Goal: Task Accomplishment & Management: Complete application form

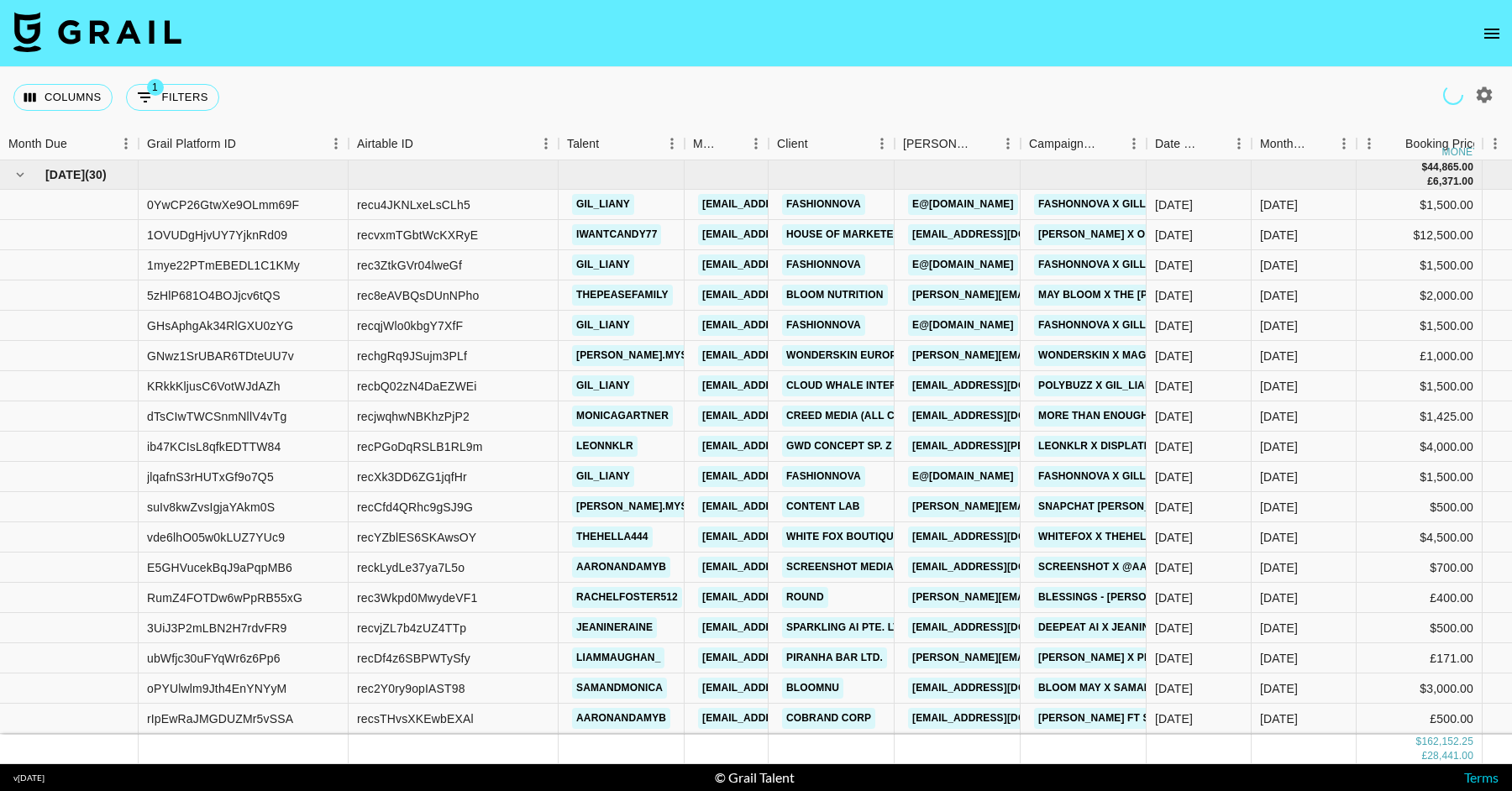
click at [1209, 24] on icon "open drawer" at bounding box center [1491, 33] width 21 height 21
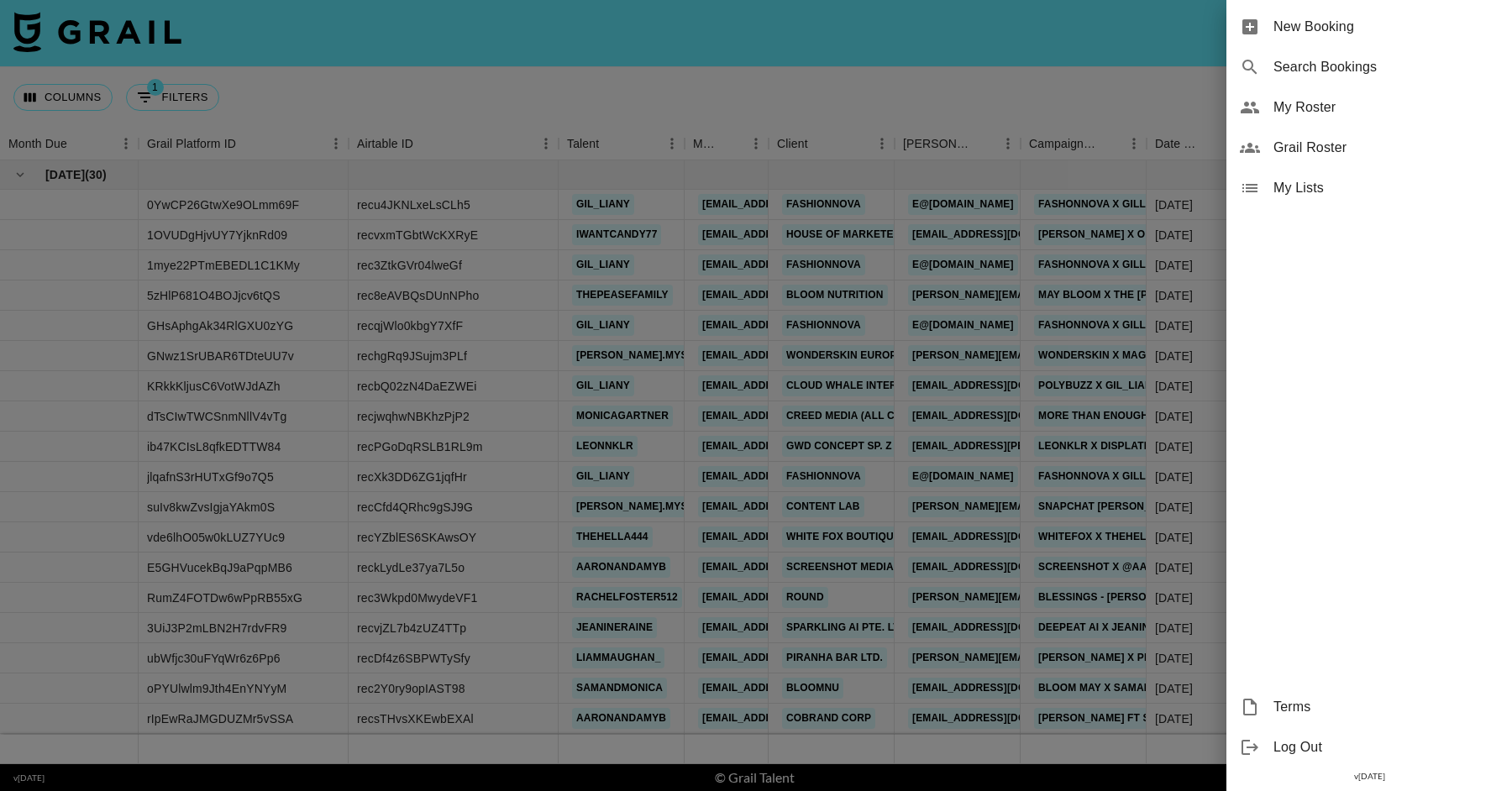
click at [1209, 34] on span "New Booking" at bounding box center [1385, 27] width 225 height 21
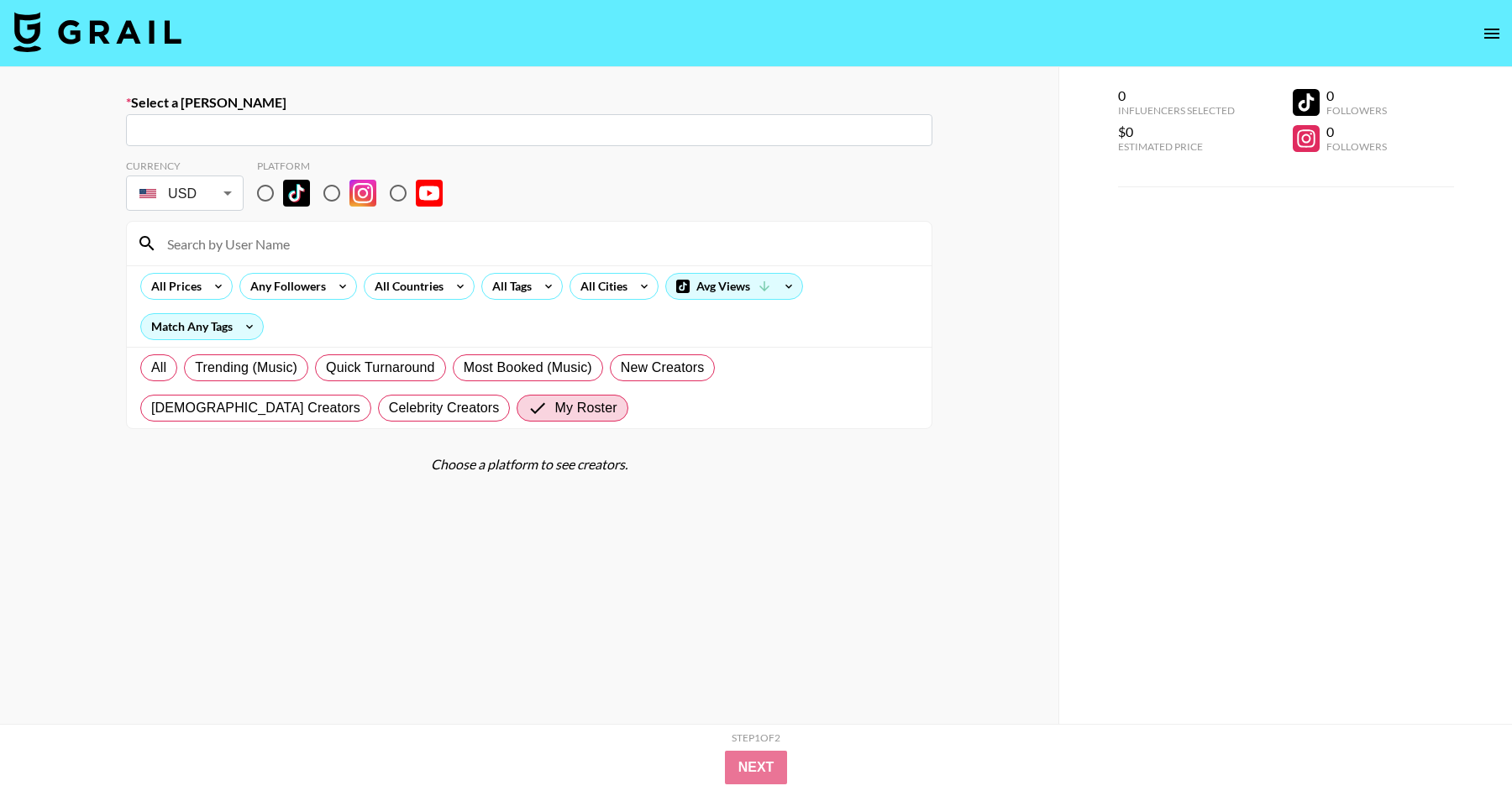
click at [673, 138] on input "text" at bounding box center [529, 131] width 786 height 20
paste input "[EMAIL_ADDRESS][DOMAIN_NAME]"
click at [316, 160] on li "Add New [PERSON_NAME] "[PERSON_NAME][EMAIL_ADDRESS][DOMAIN_NAME]"" at bounding box center [529, 166] width 806 height 27
type input "Add New [PERSON_NAME] "[PERSON_NAME][EMAIL_ADDRESS][DOMAIN_NAME]""
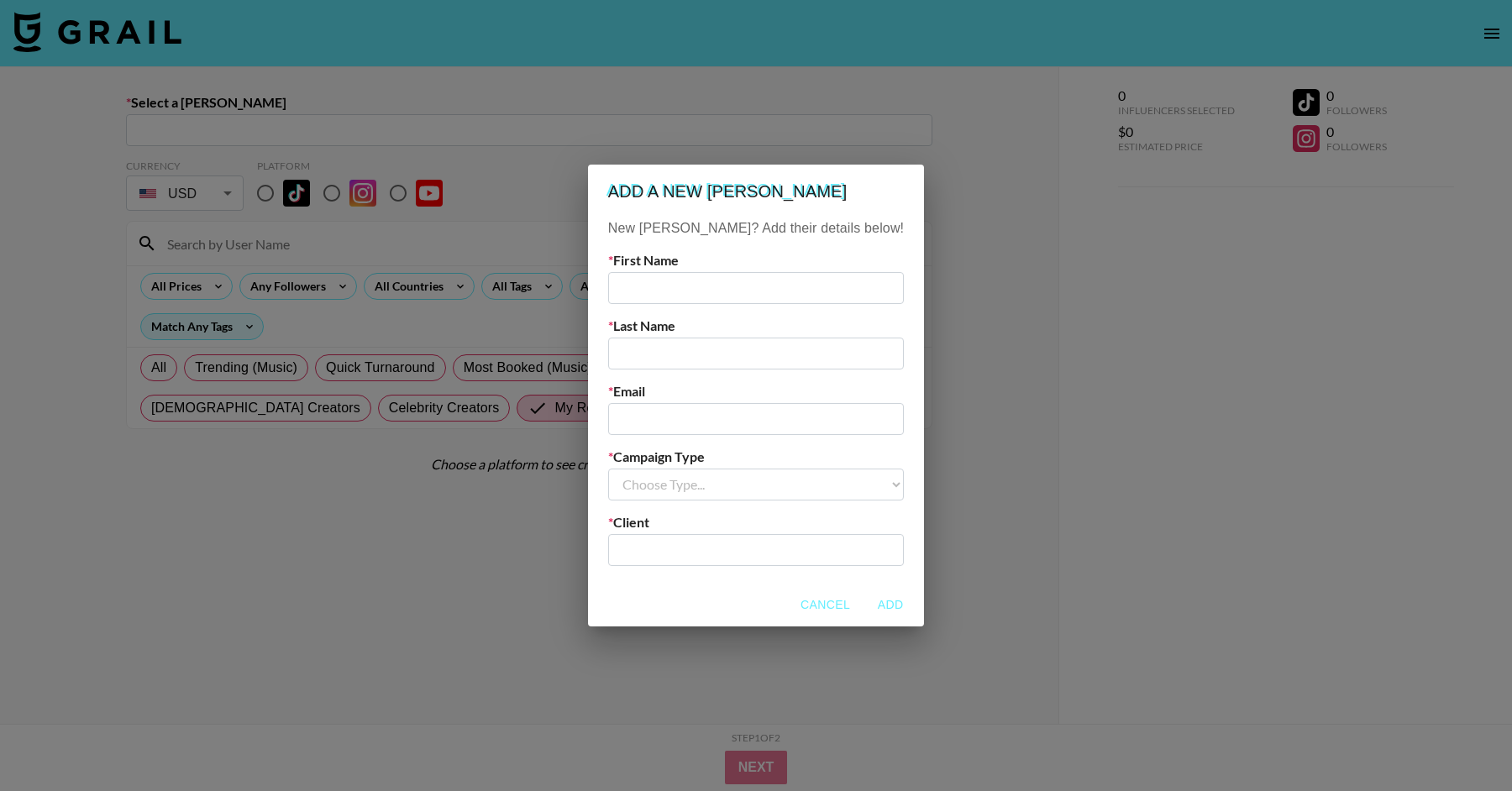
click at [781, 288] on input "text" at bounding box center [756, 288] width 296 height 31
type input "[PERSON_NAME]"
click at [741, 351] on input "text" at bounding box center [756, 354] width 296 height 31
type input "[PERSON_NAME]"
click at [719, 419] on input "email" at bounding box center [756, 419] width 296 height 31
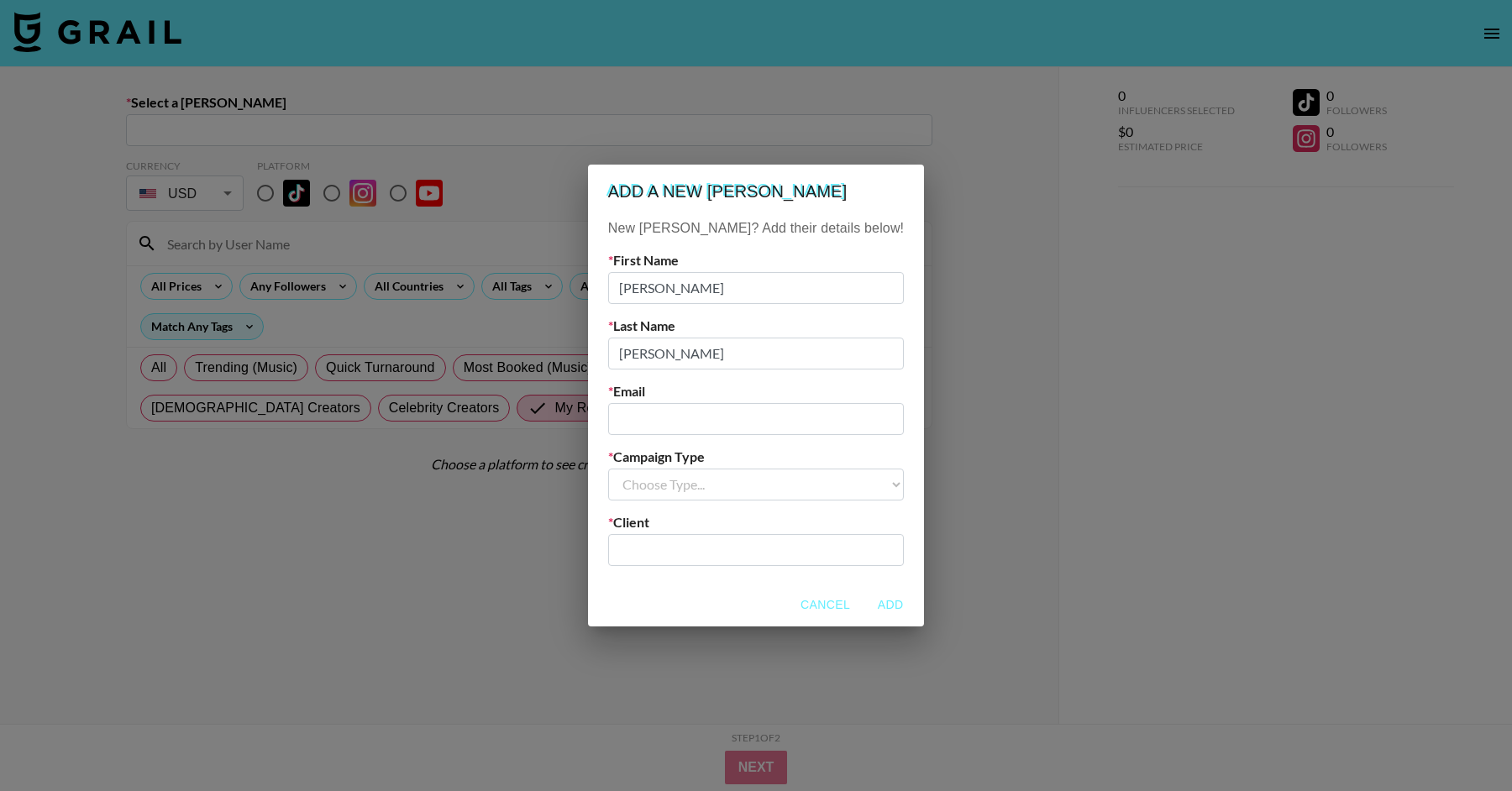
paste input "[EMAIL_ADDRESS][DOMAIN_NAME]"
type input "[EMAIL_ADDRESS][DOMAIN_NAME]"
click at [689, 501] on div "New [PERSON_NAME]? Add their details below! First Name [PERSON_NAME] Last Name …" at bounding box center [756, 400] width 336 height 365
click at [689, 487] on select "Choose Type... Song Promos Brand Promos" at bounding box center [756, 484] width 296 height 31
select select "Brand"
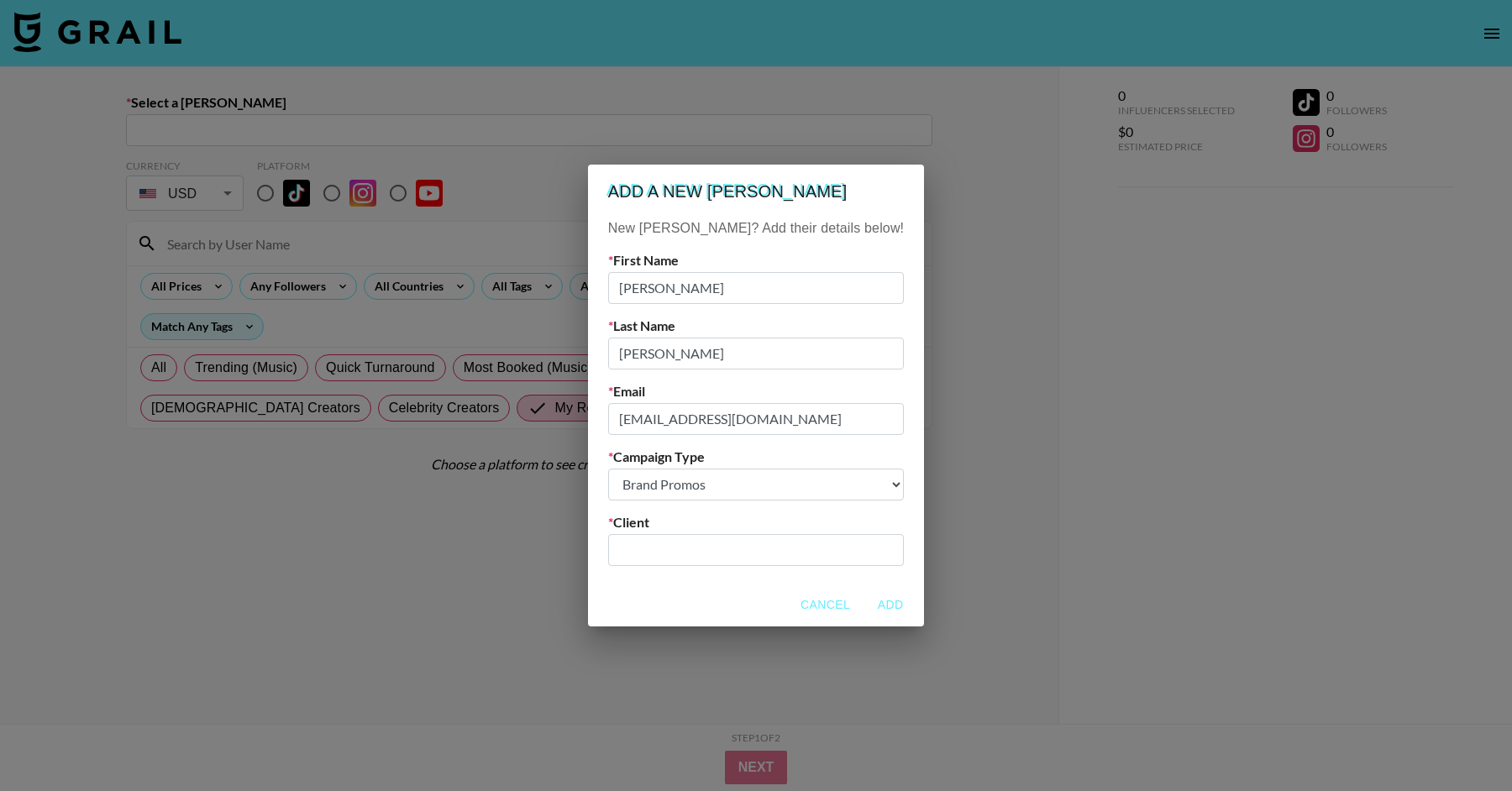
click at [642, 469] on select "Choose Type... Song Promos Brand Promos" at bounding box center [756, 484] width 296 height 31
click at [689, 554] on input "text" at bounding box center [756, 549] width 275 height 20
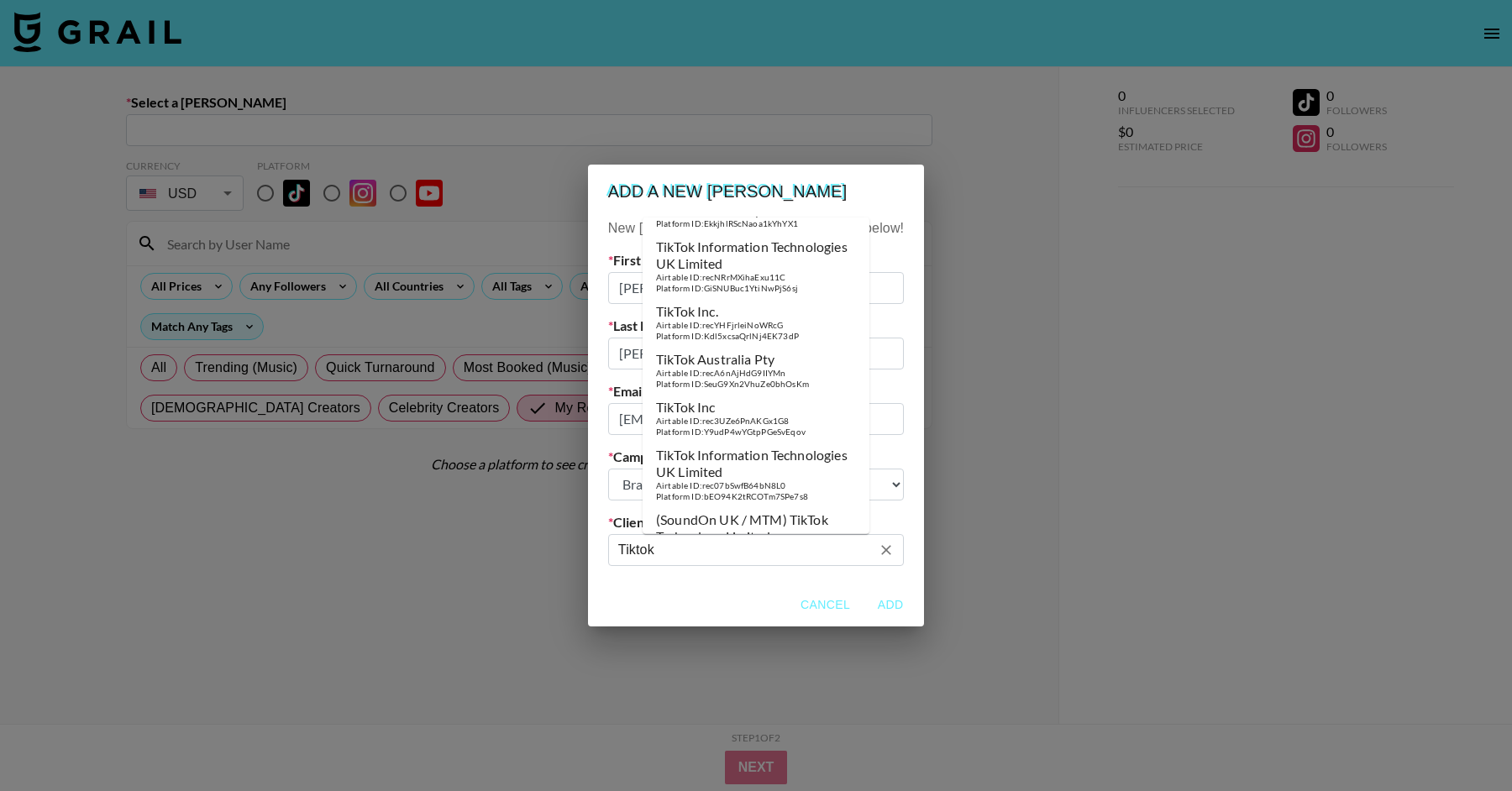
scroll to position [399, 0]
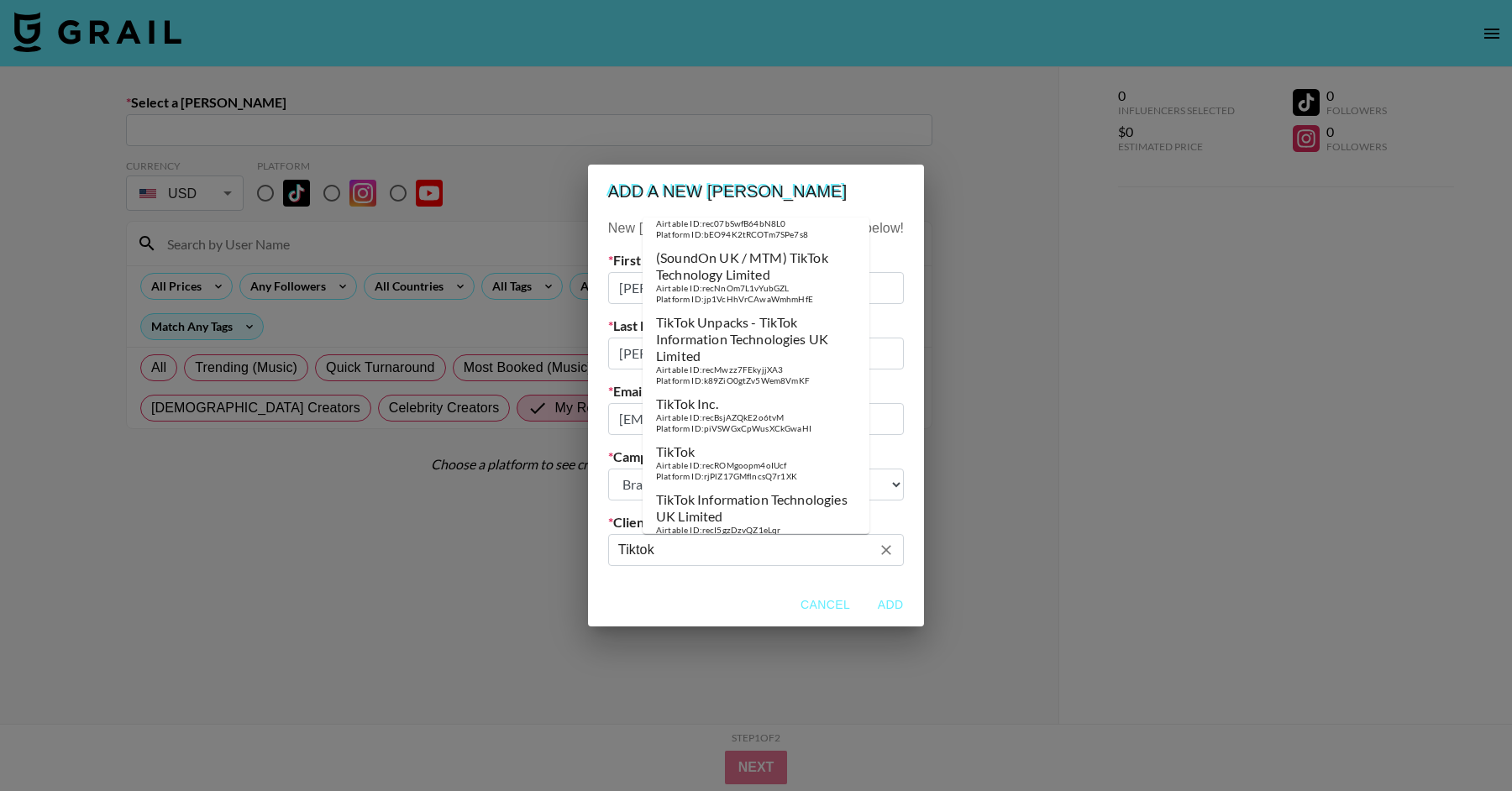
type input "Tiktok"
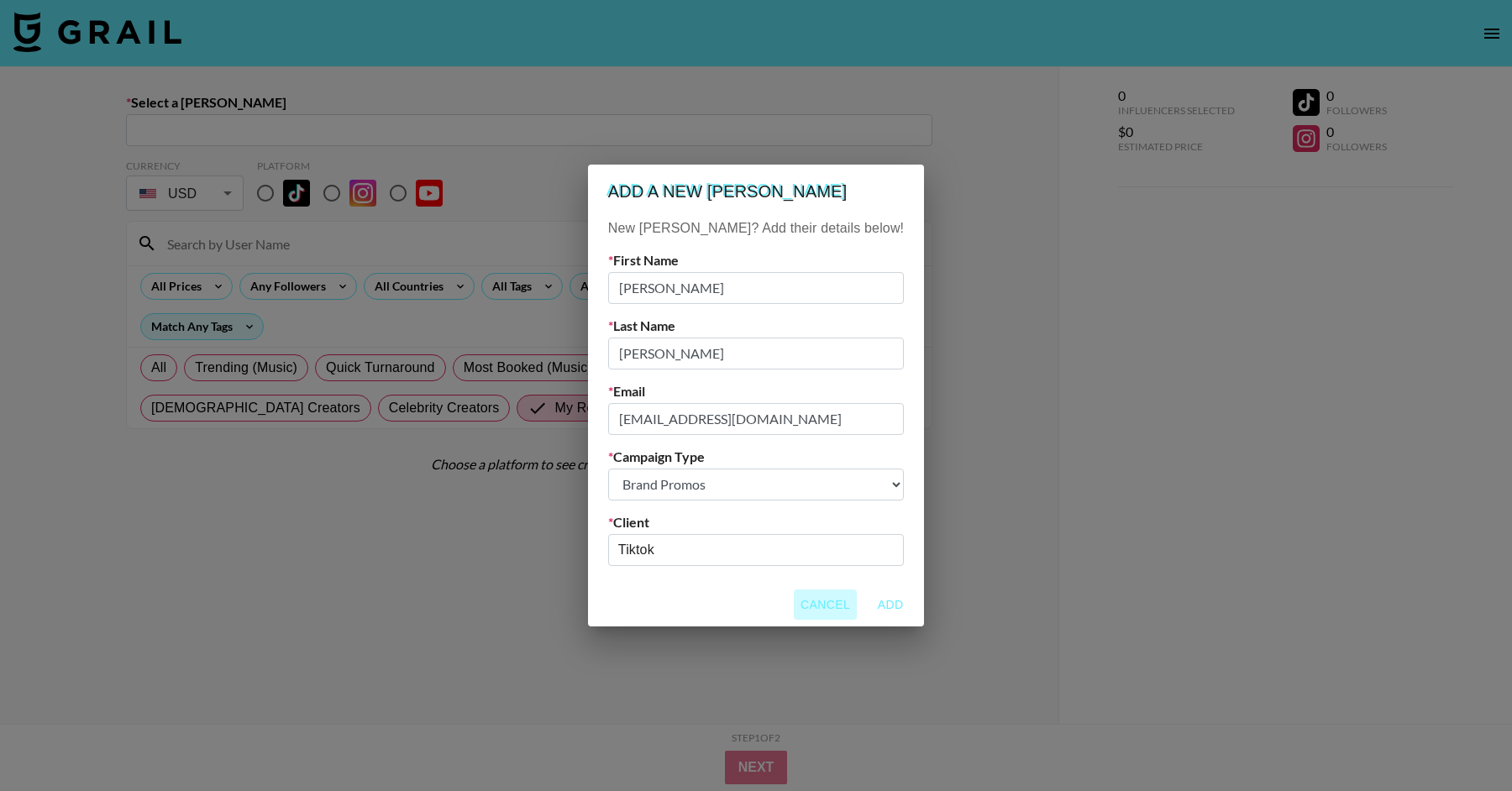
click at [794, 607] on button "Cancel" at bounding box center [826, 605] width 63 height 31
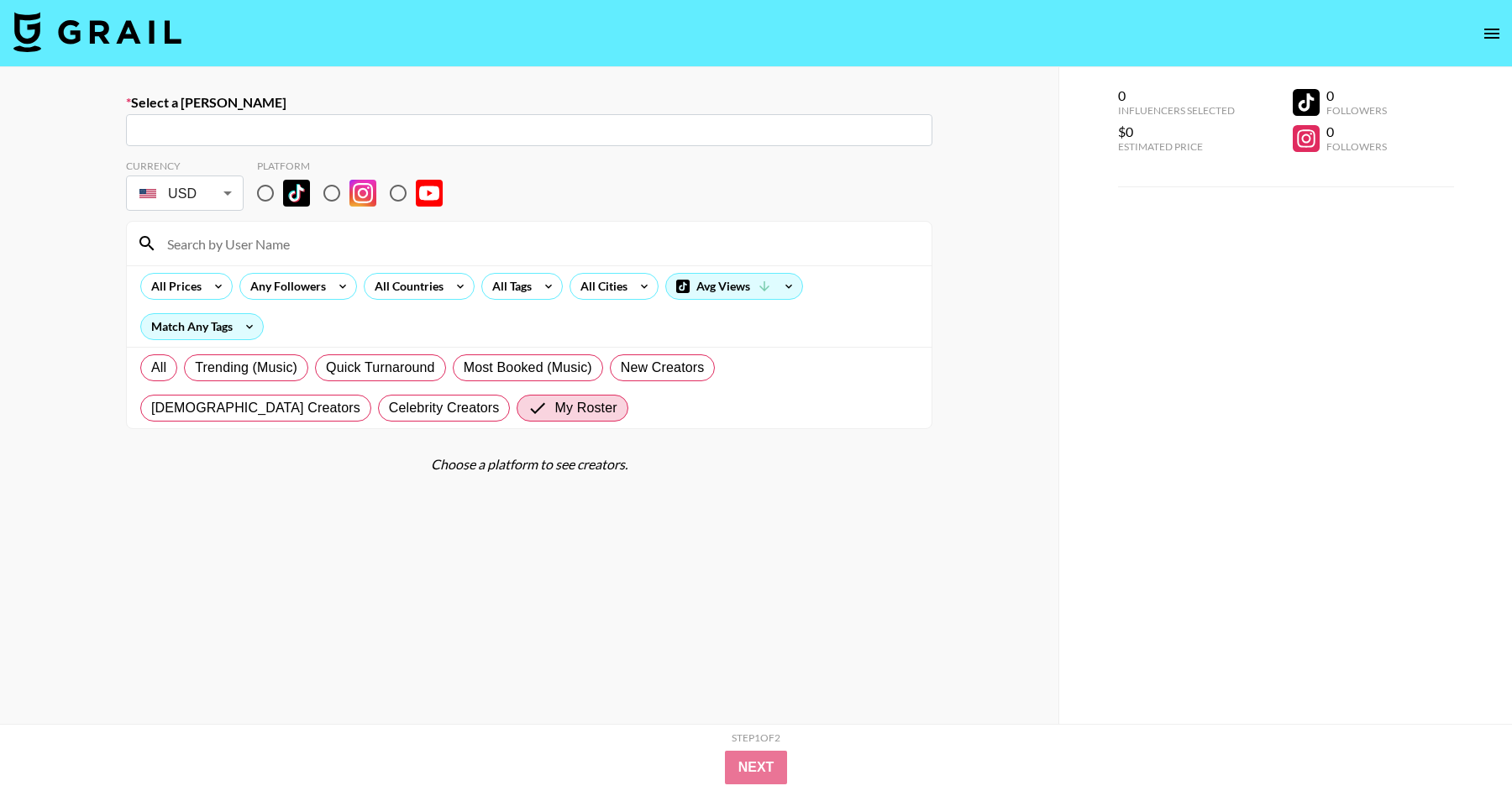
click at [159, 47] on img at bounding box center [97, 31] width 168 height 40
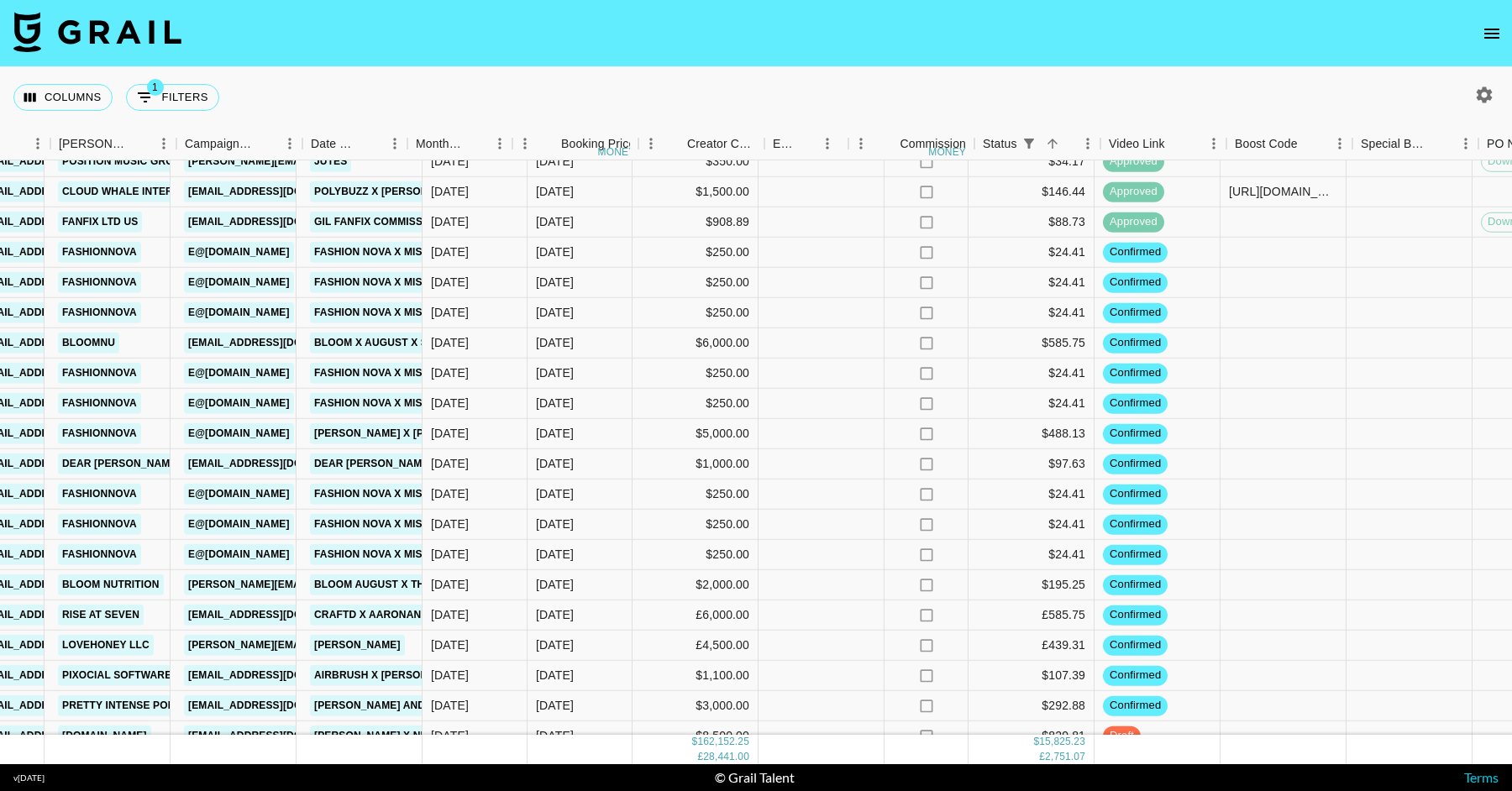
scroll to position [2943, 1760]
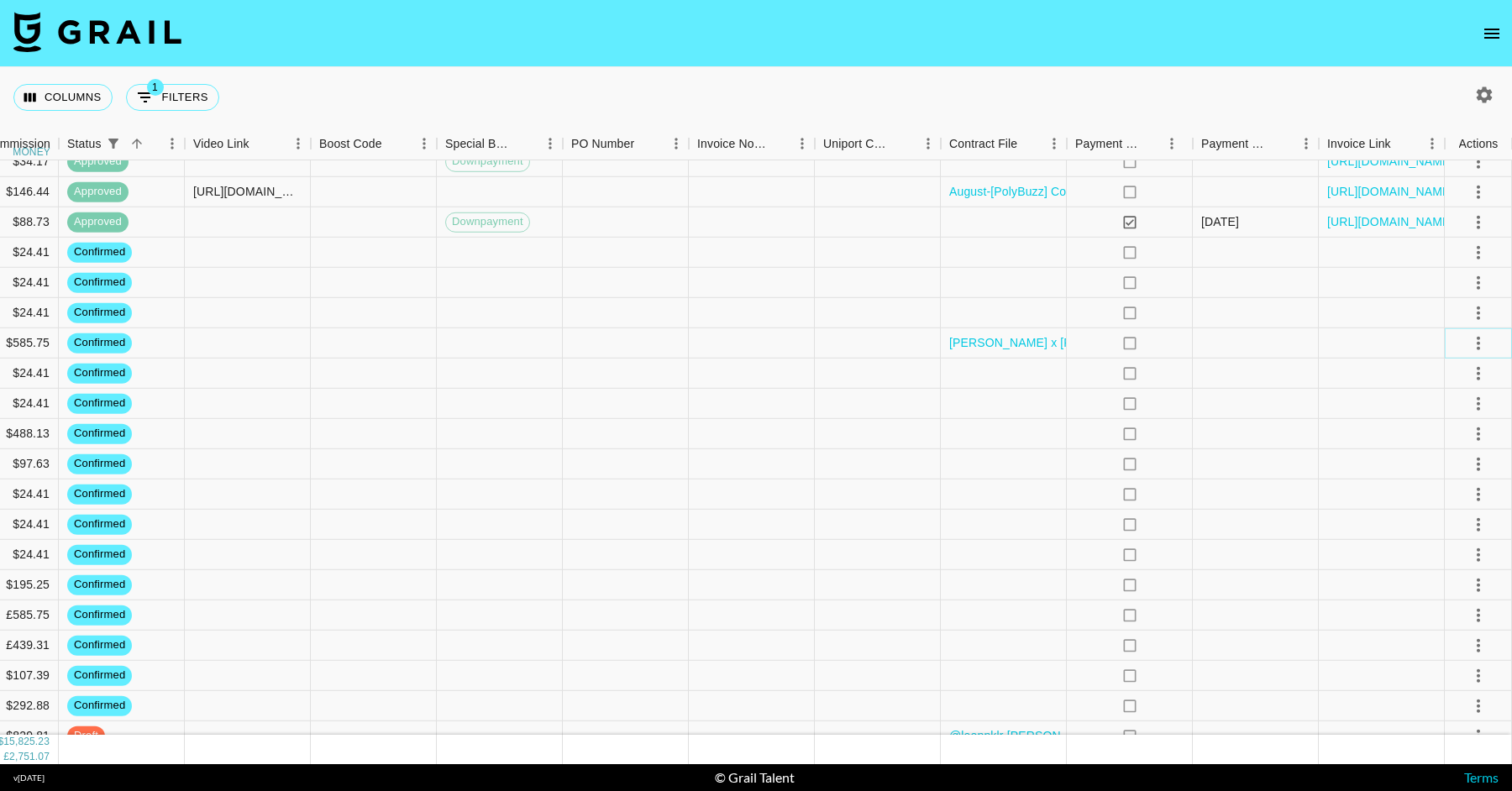
click at [1209, 340] on icon "select merge strategy" at bounding box center [1479, 342] width 21 height 21
click at [1209, 435] on li "Draft Created" at bounding box center [1457, 439] width 109 height 30
click at [825, 541] on div at bounding box center [878, 554] width 126 height 30
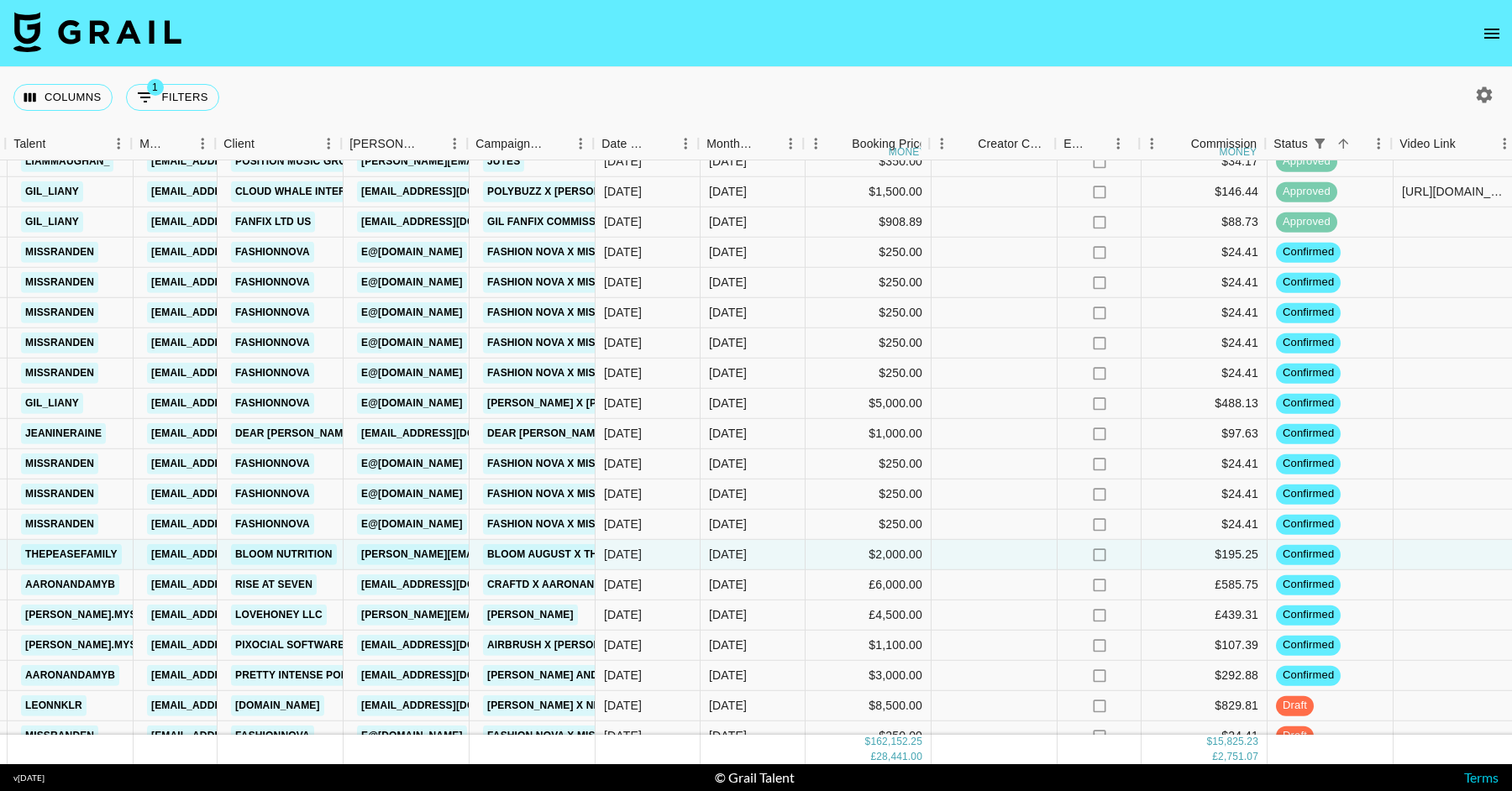
scroll to position [2943, 552]
click at [781, 407] on div "[DATE]" at bounding box center [751, 404] width 105 height 30
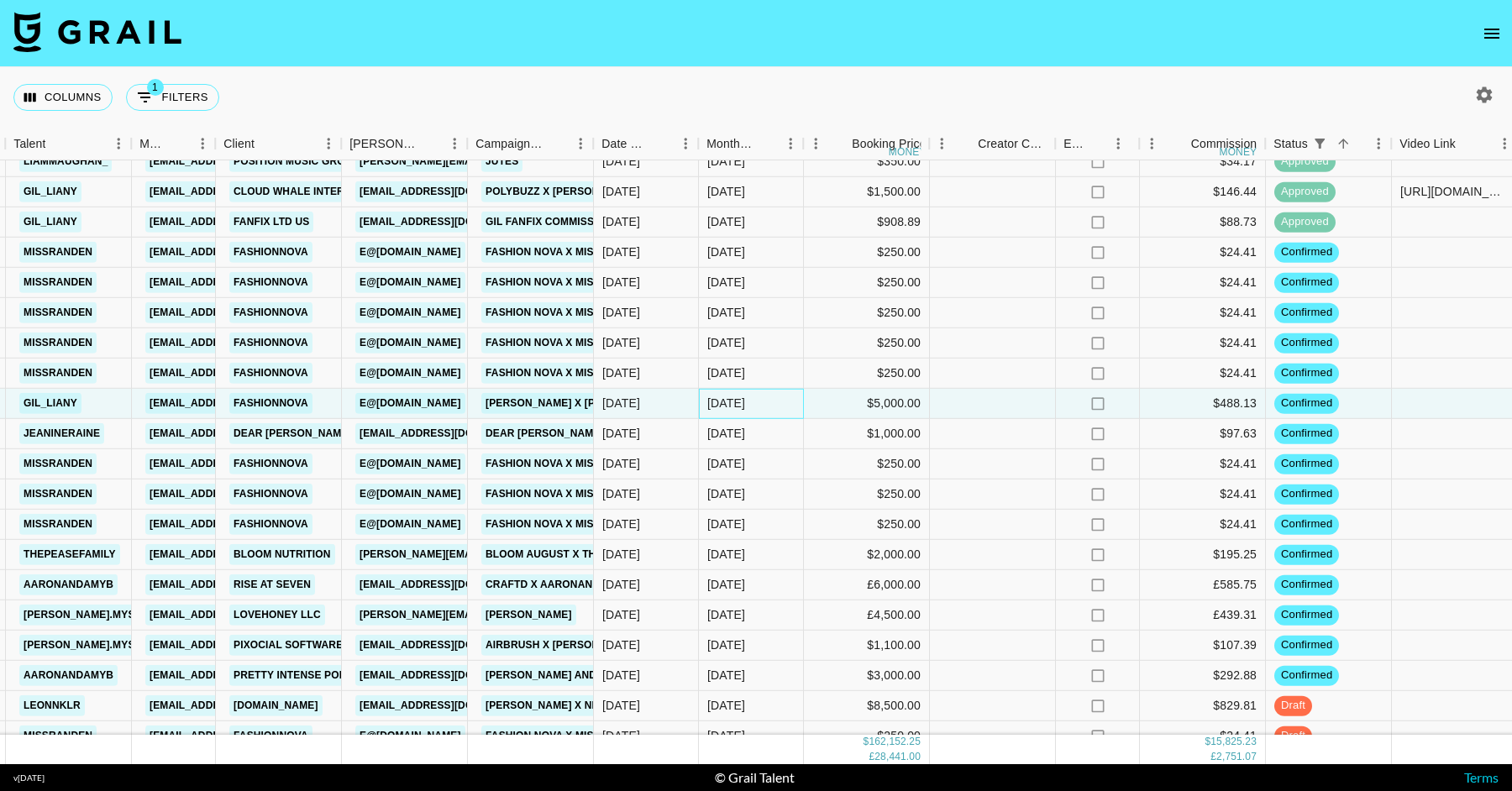
click at [781, 407] on div "[DATE]" at bounding box center [751, 404] width 105 height 30
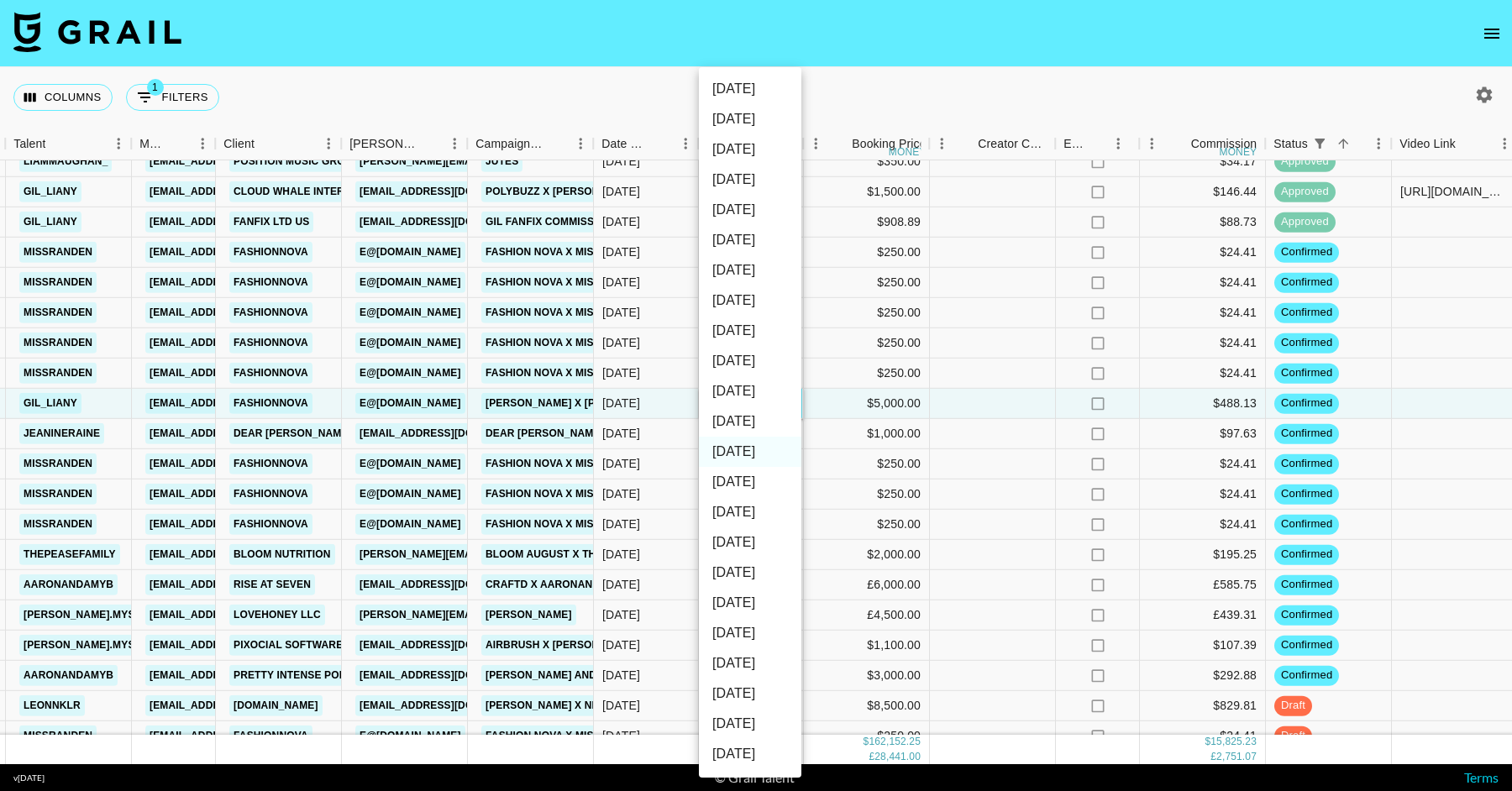
click at [768, 407] on li "[DATE]" at bounding box center [750, 422] width 102 height 30
type input "[DATE]"
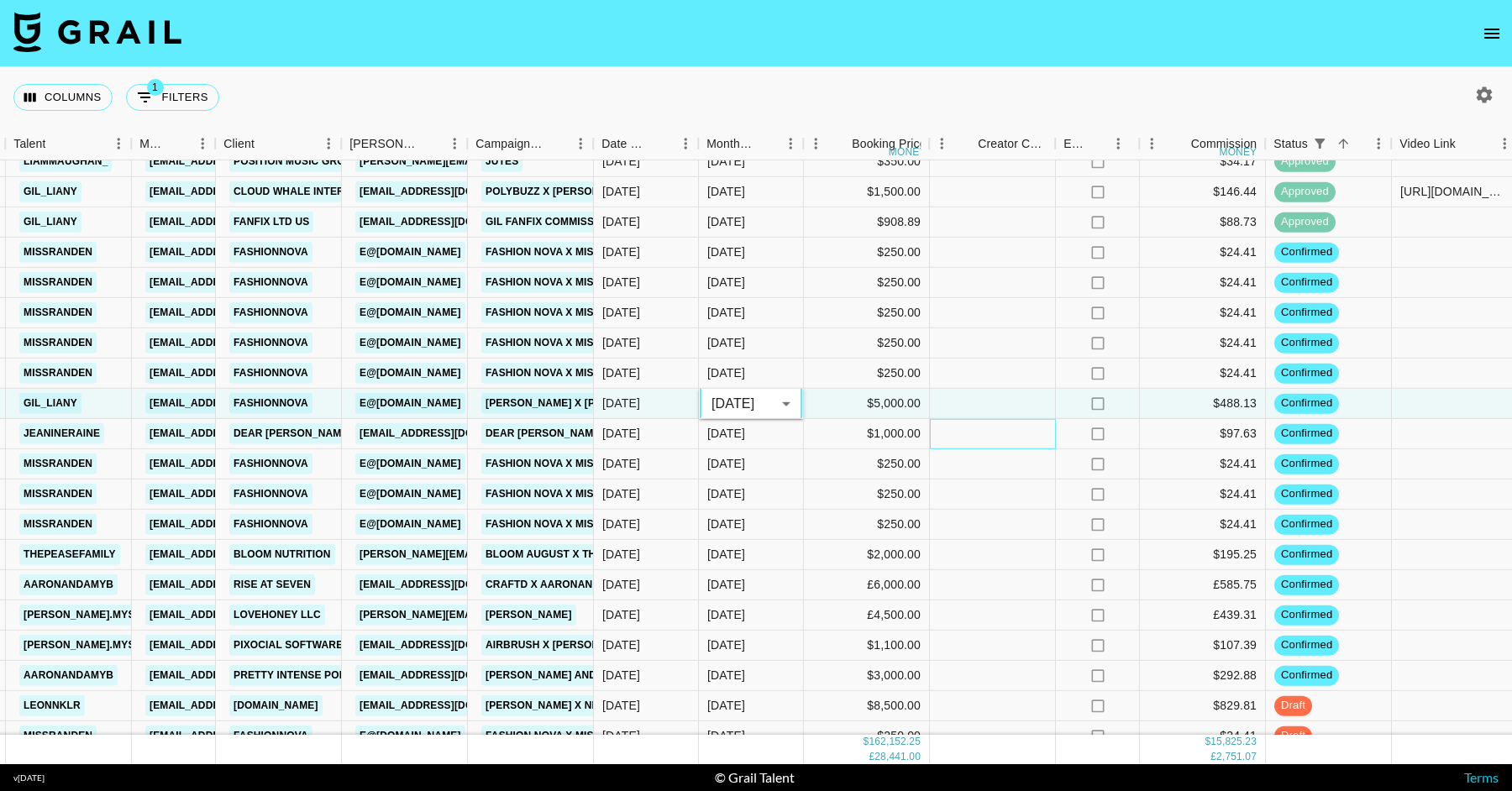
click at [1048, 430] on div at bounding box center [993, 433] width 126 height 30
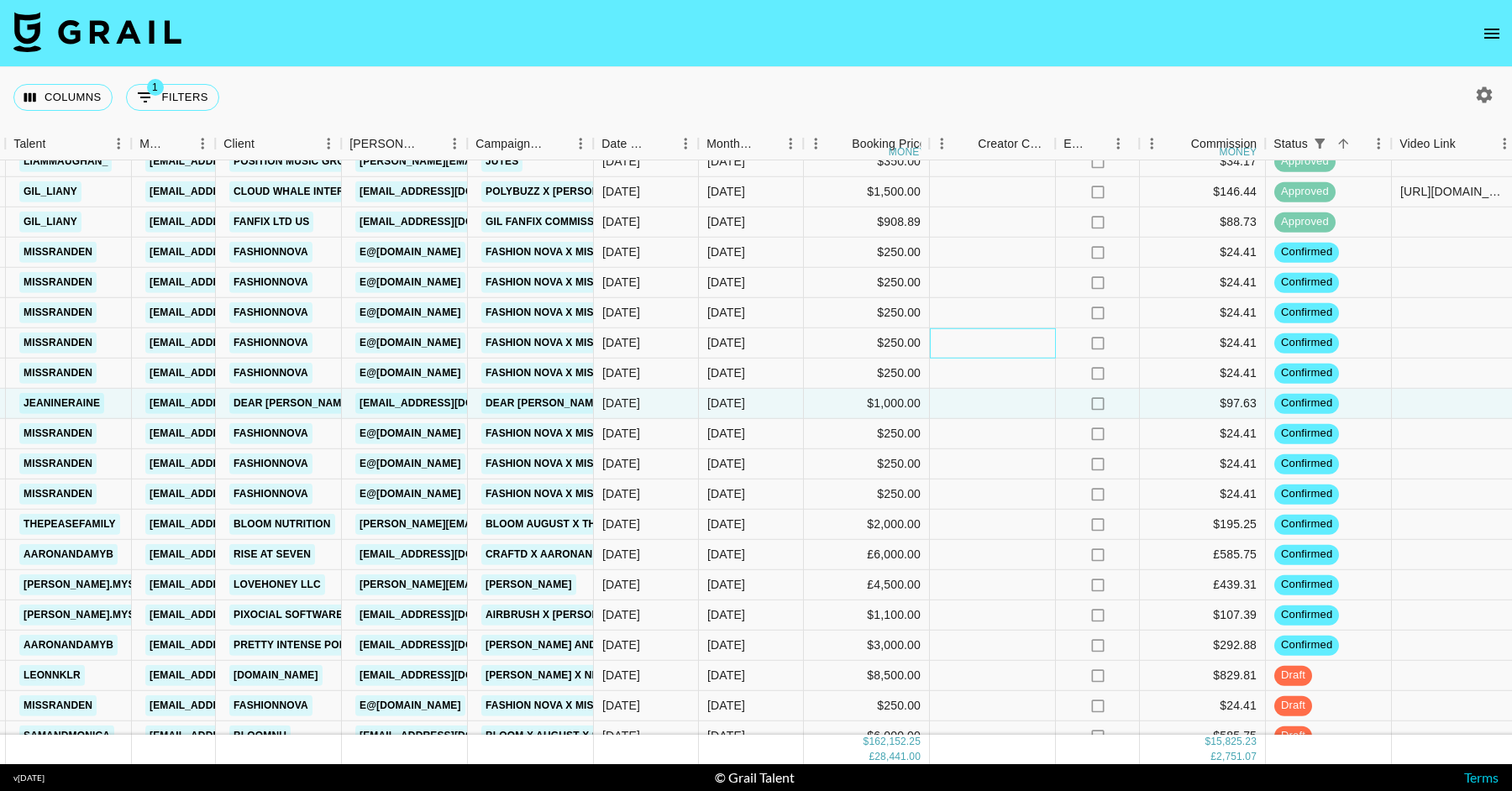
click at [1044, 349] on div at bounding box center [993, 343] width 126 height 30
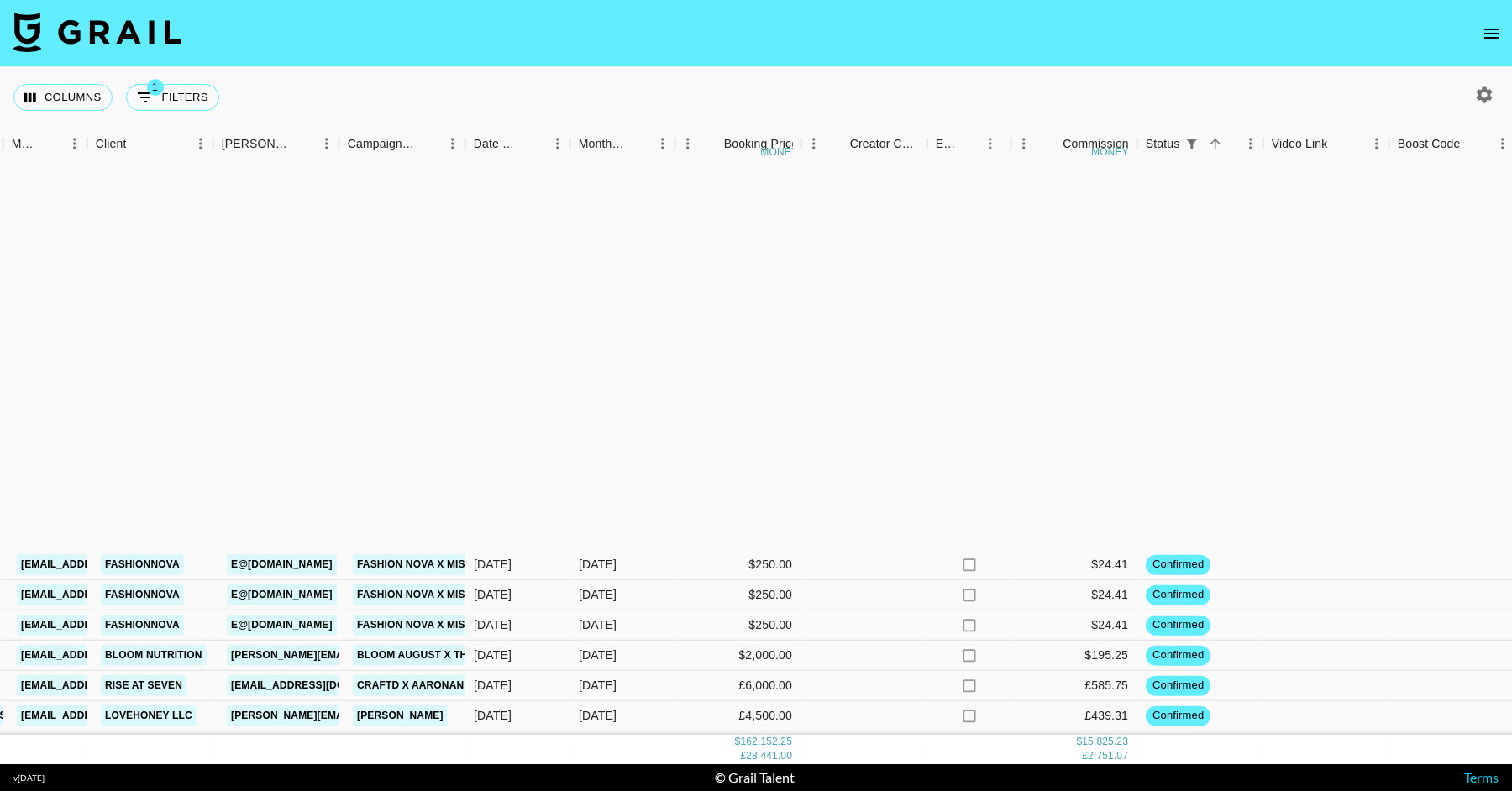
scroll to position [3284, 681]
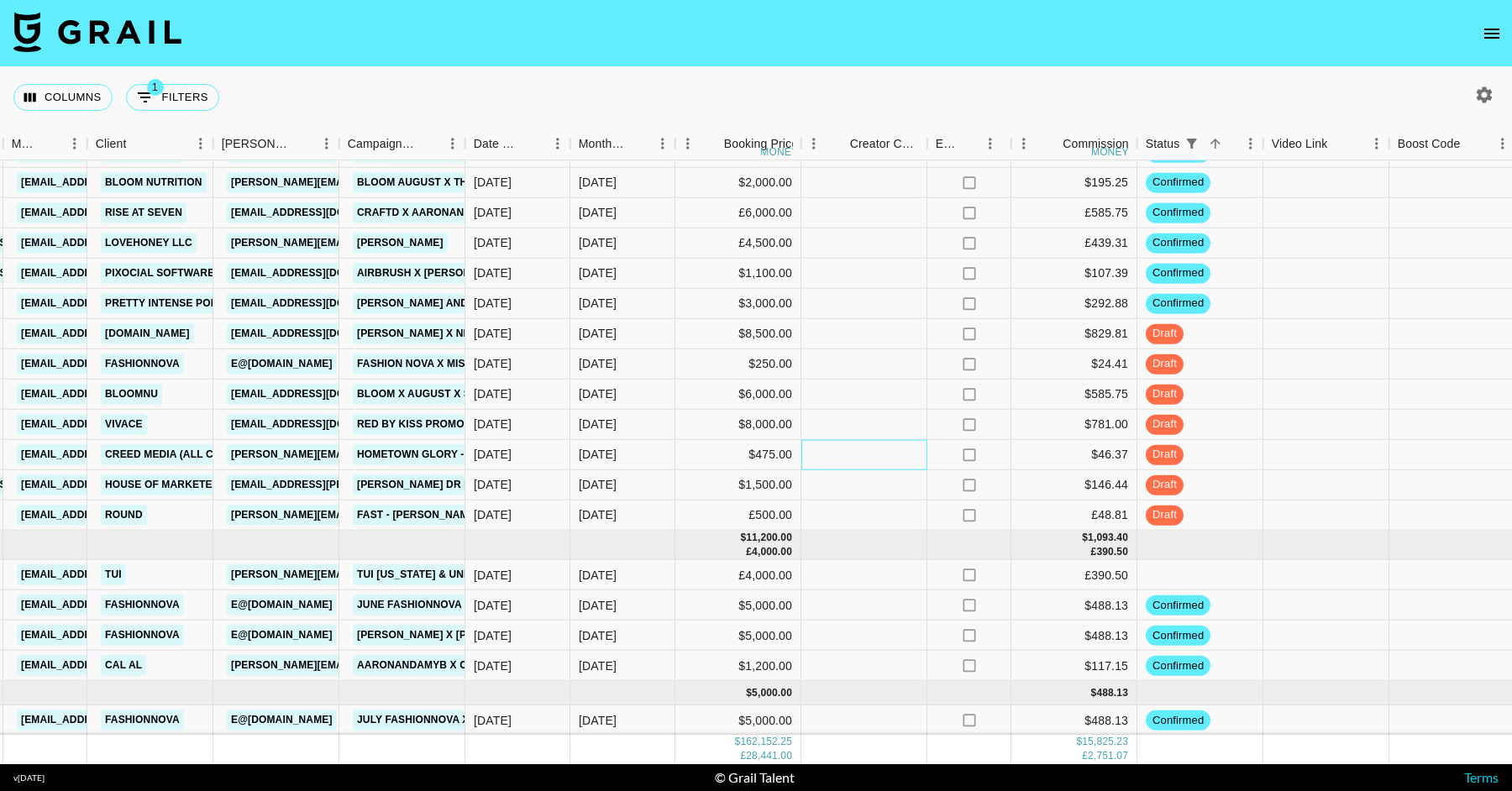
click at [877, 440] on div at bounding box center [864, 455] width 126 height 30
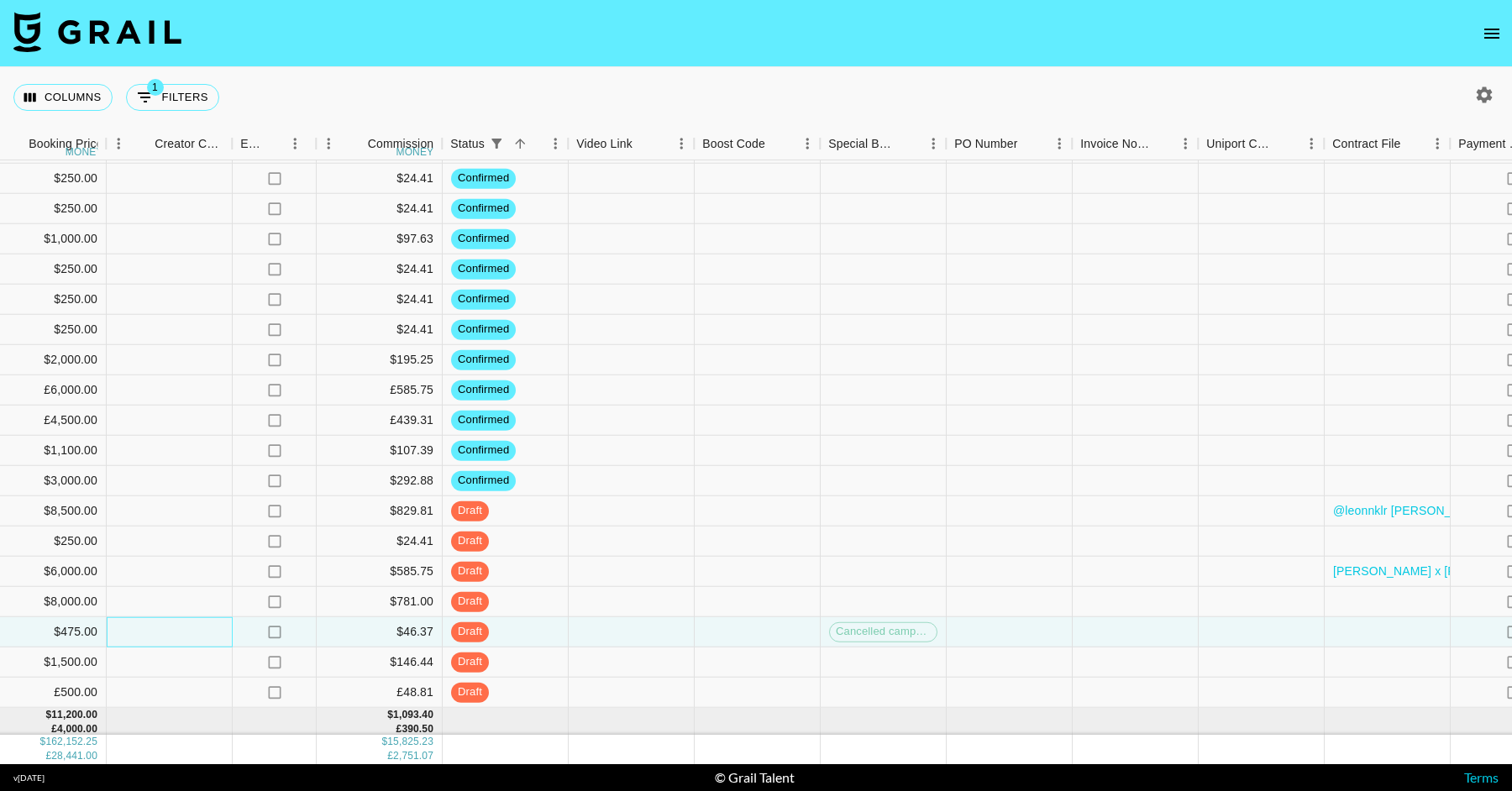
scroll to position [3107, 1760]
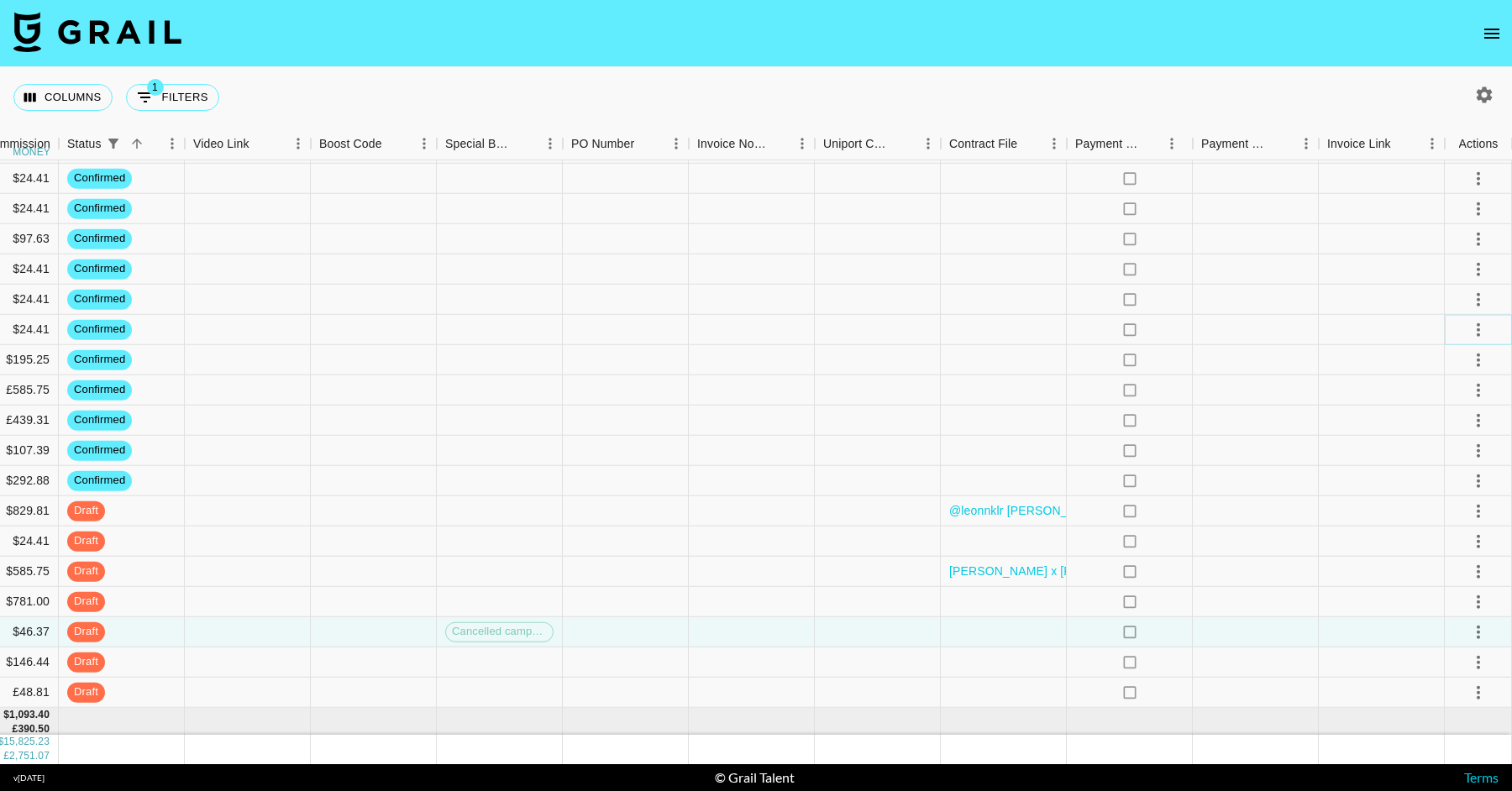
click at [1209, 331] on icon "select merge strategy" at bounding box center [1479, 329] width 21 height 21
click at [1209, 424] on li "Draft Created" at bounding box center [1457, 425] width 109 height 30
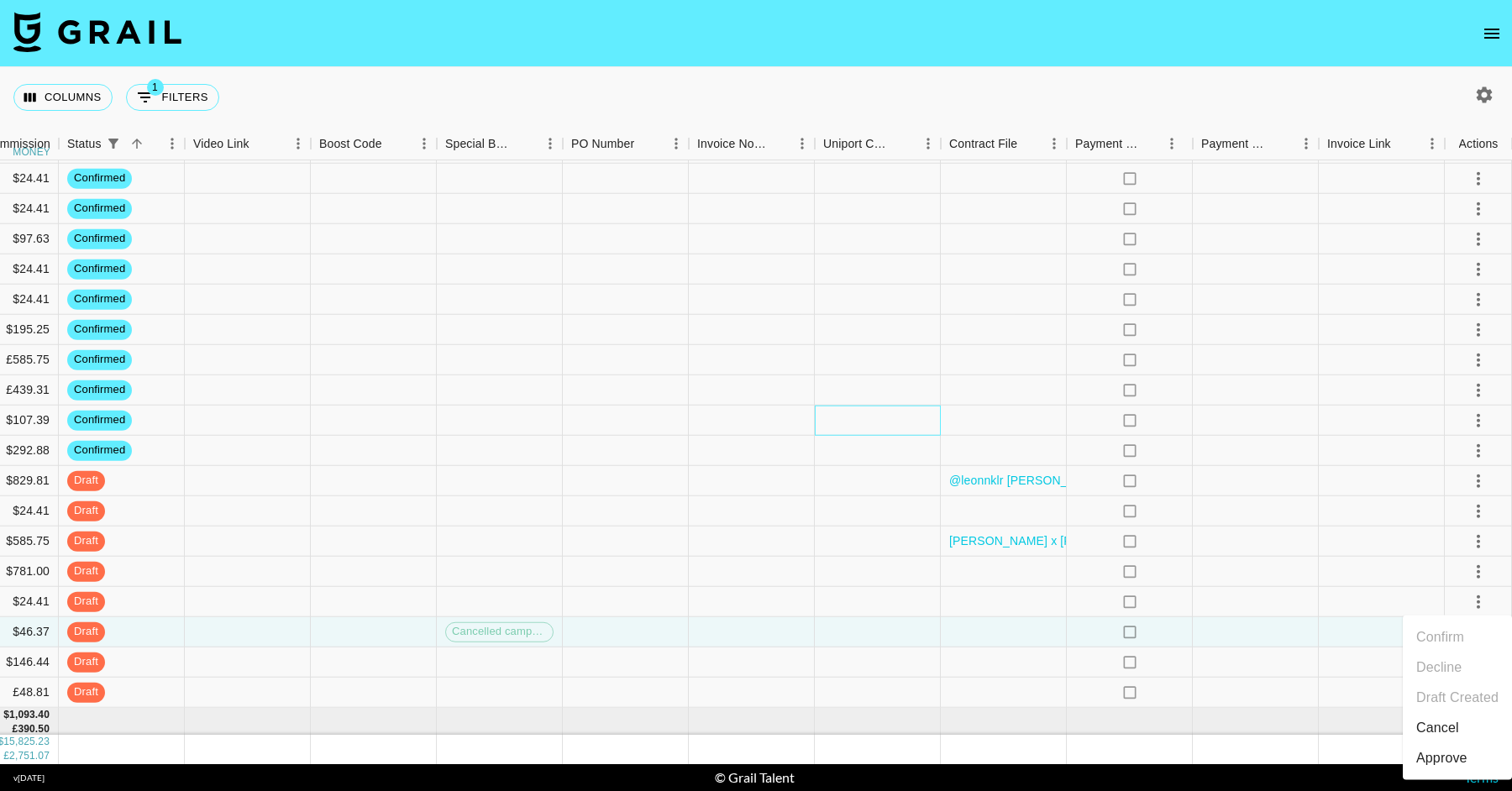
click at [829, 407] on div at bounding box center [878, 421] width 126 height 30
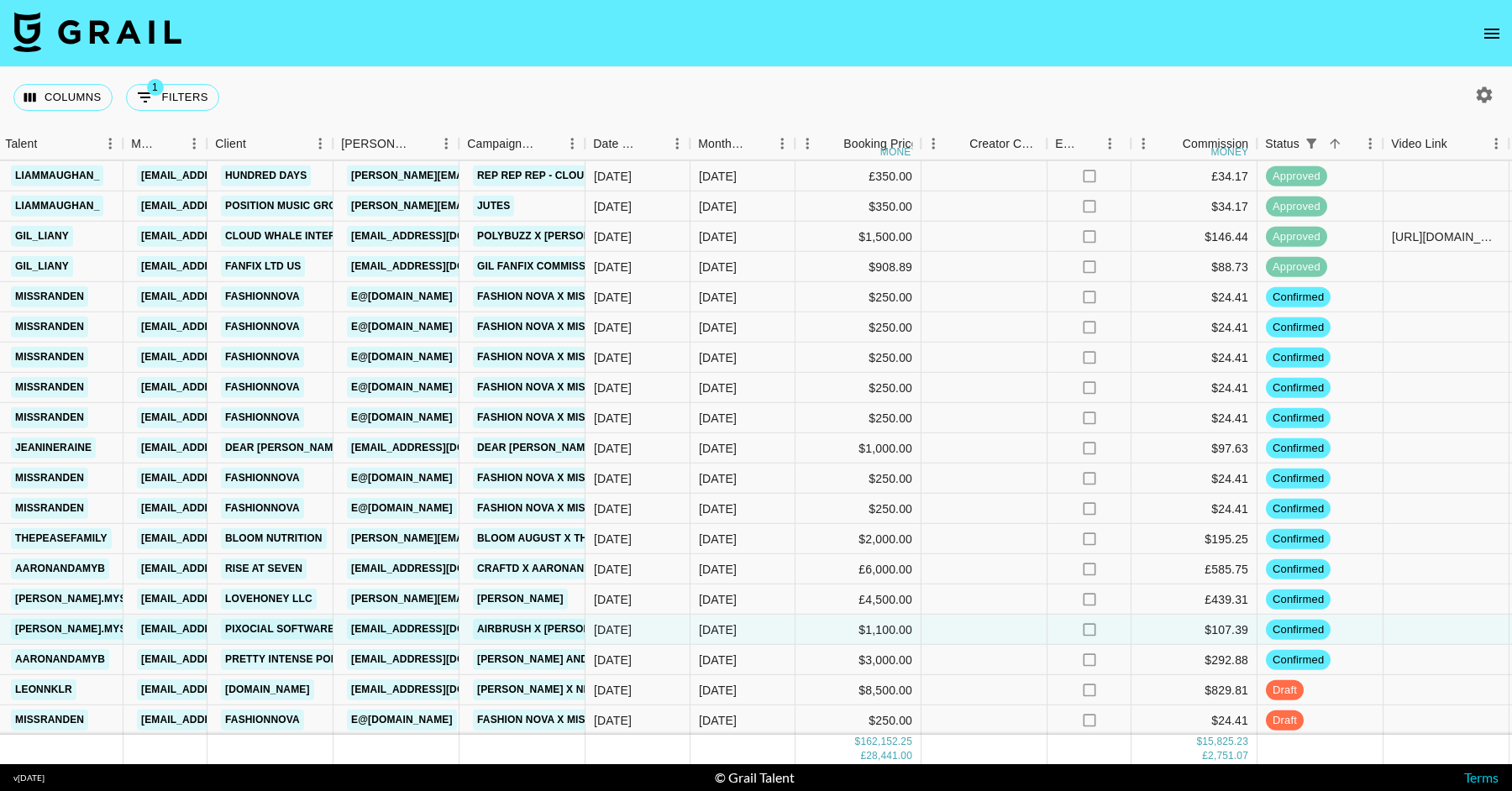
scroll to position [2858, 561]
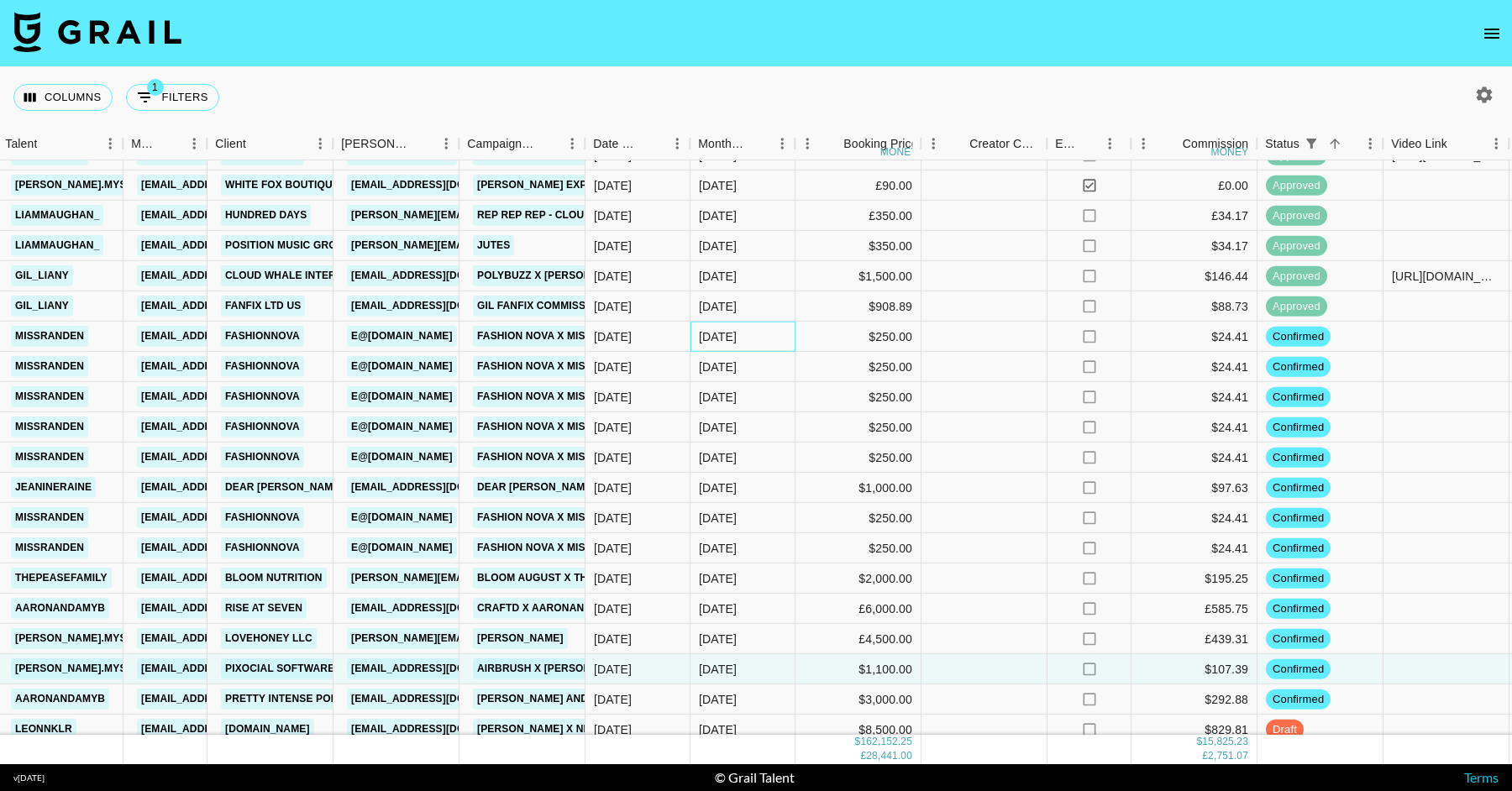
click at [761, 332] on div "[DATE]" at bounding box center [742, 336] width 105 height 30
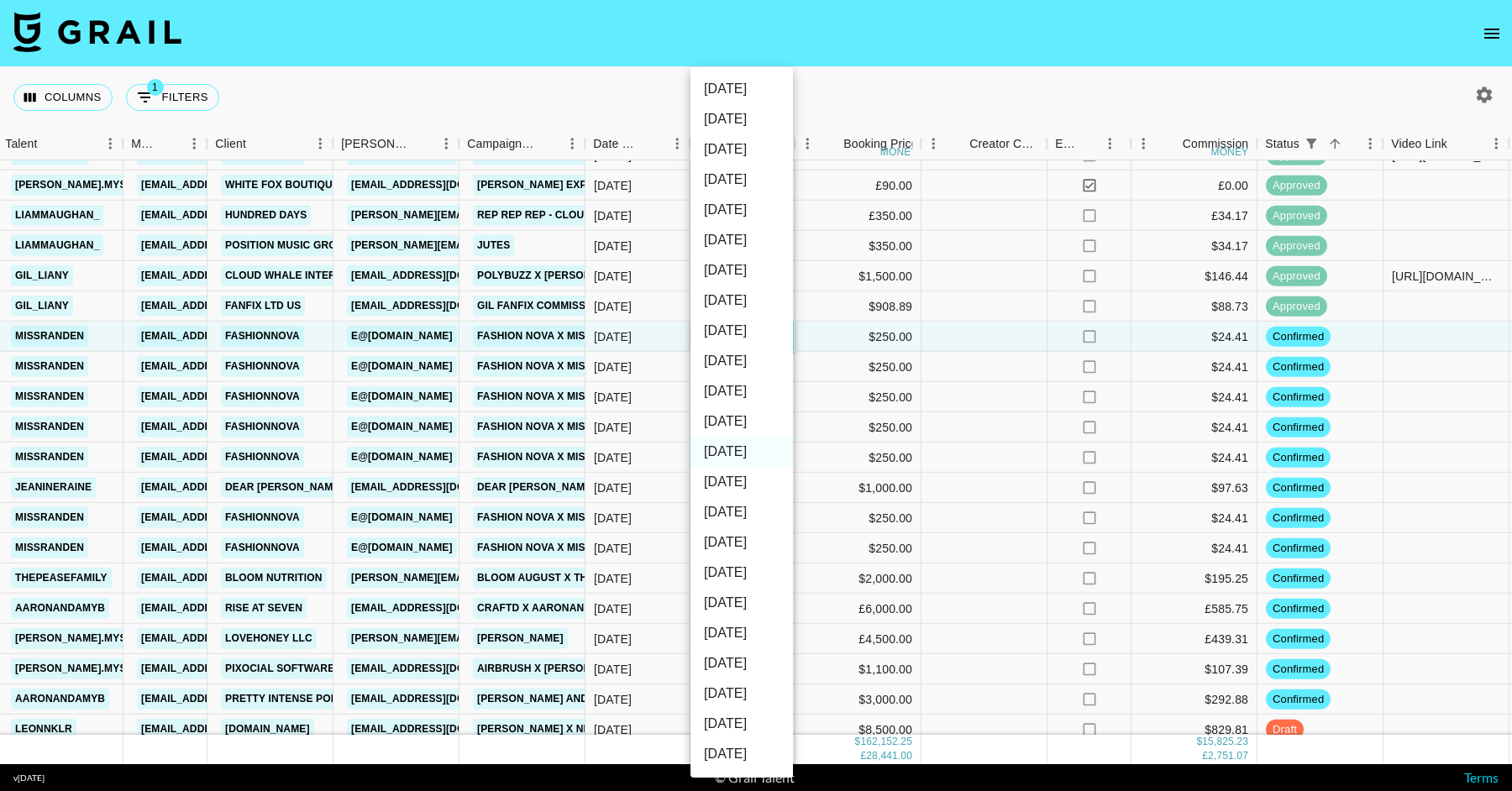
click at [757, 414] on li "[DATE]" at bounding box center [741, 422] width 102 height 30
type input "[DATE]"
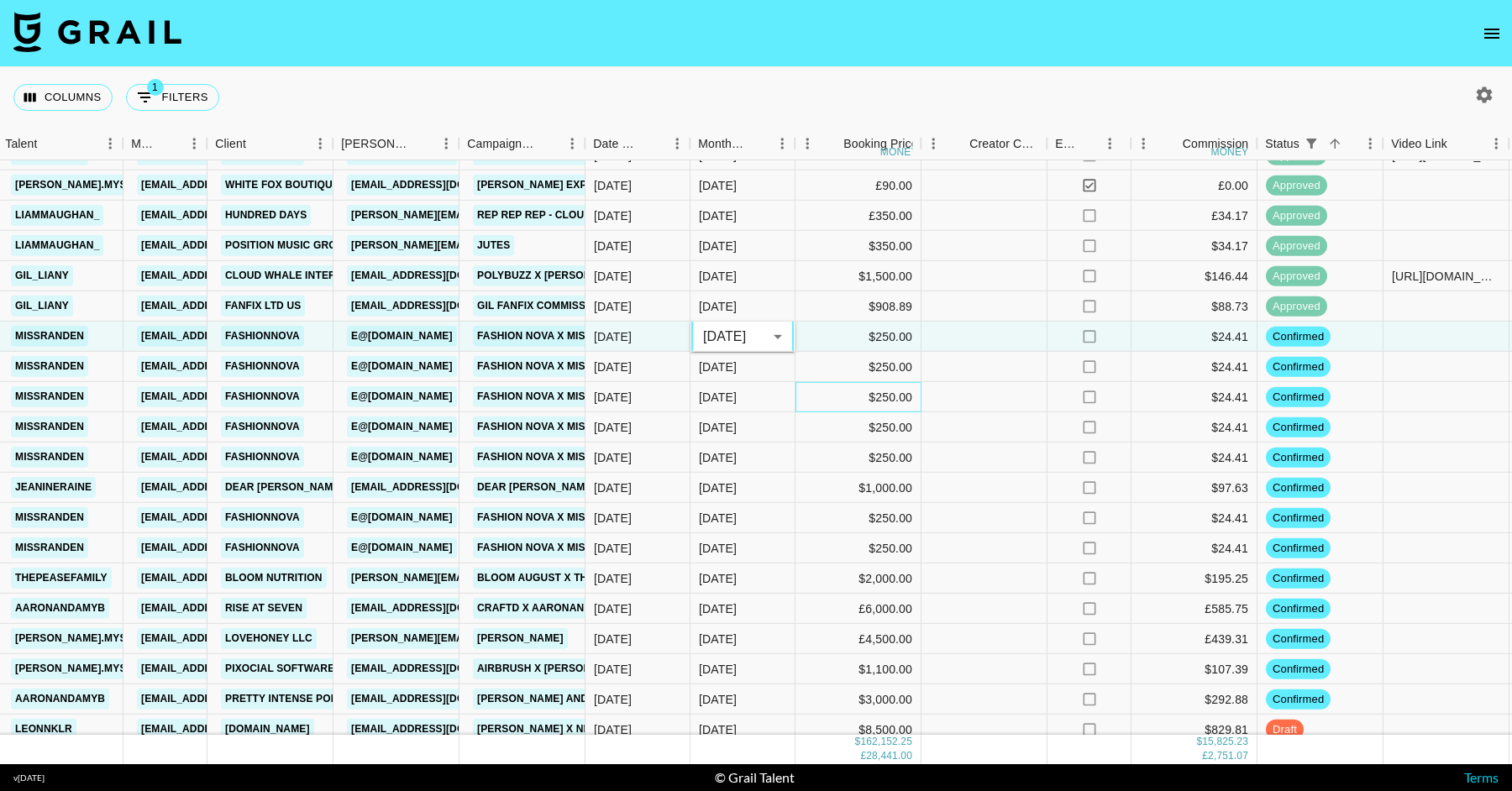
click at [810, 390] on div "$250.00" at bounding box center [858, 397] width 126 height 30
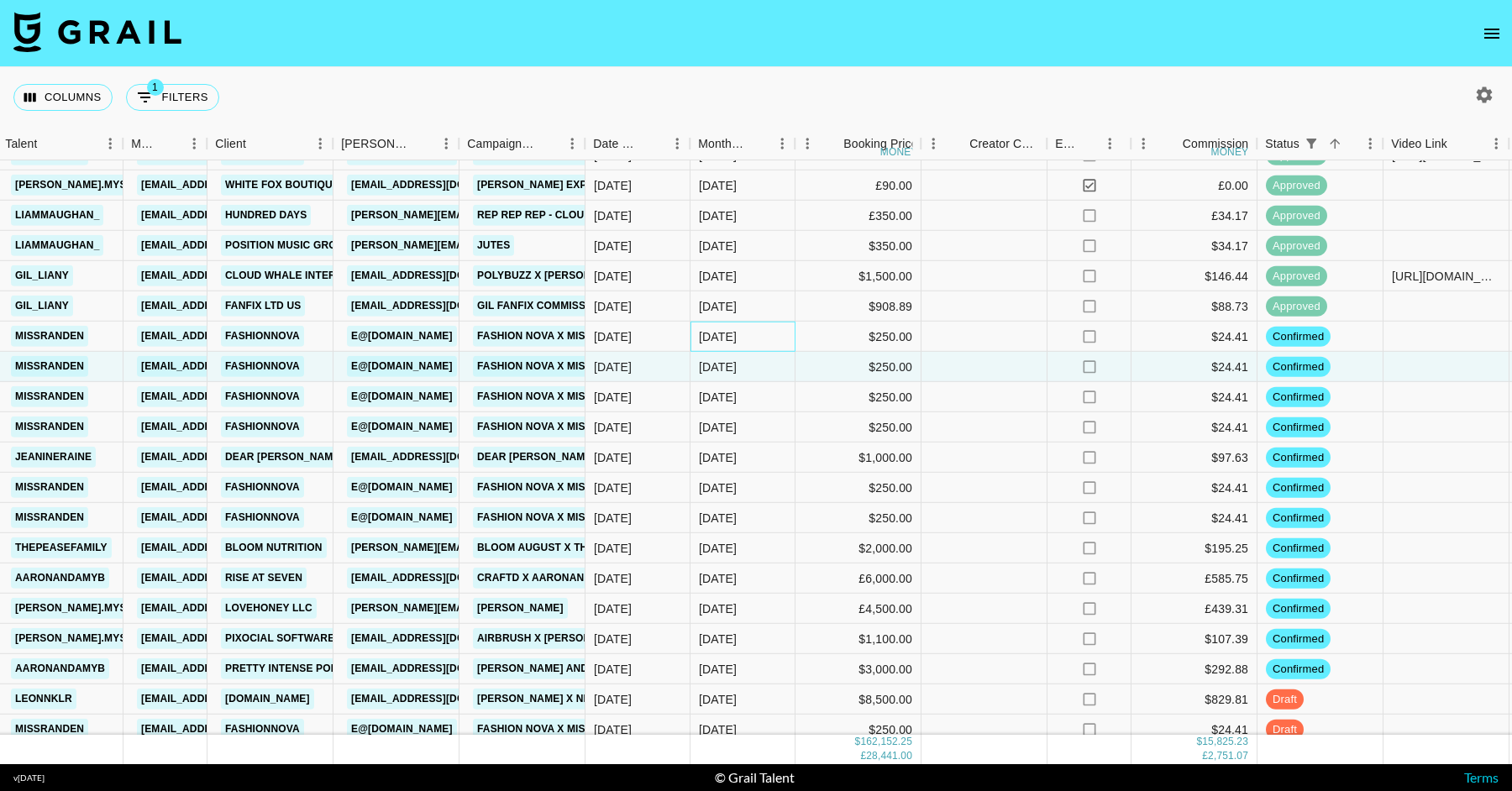
click at [766, 342] on div "[DATE]" at bounding box center [742, 336] width 105 height 30
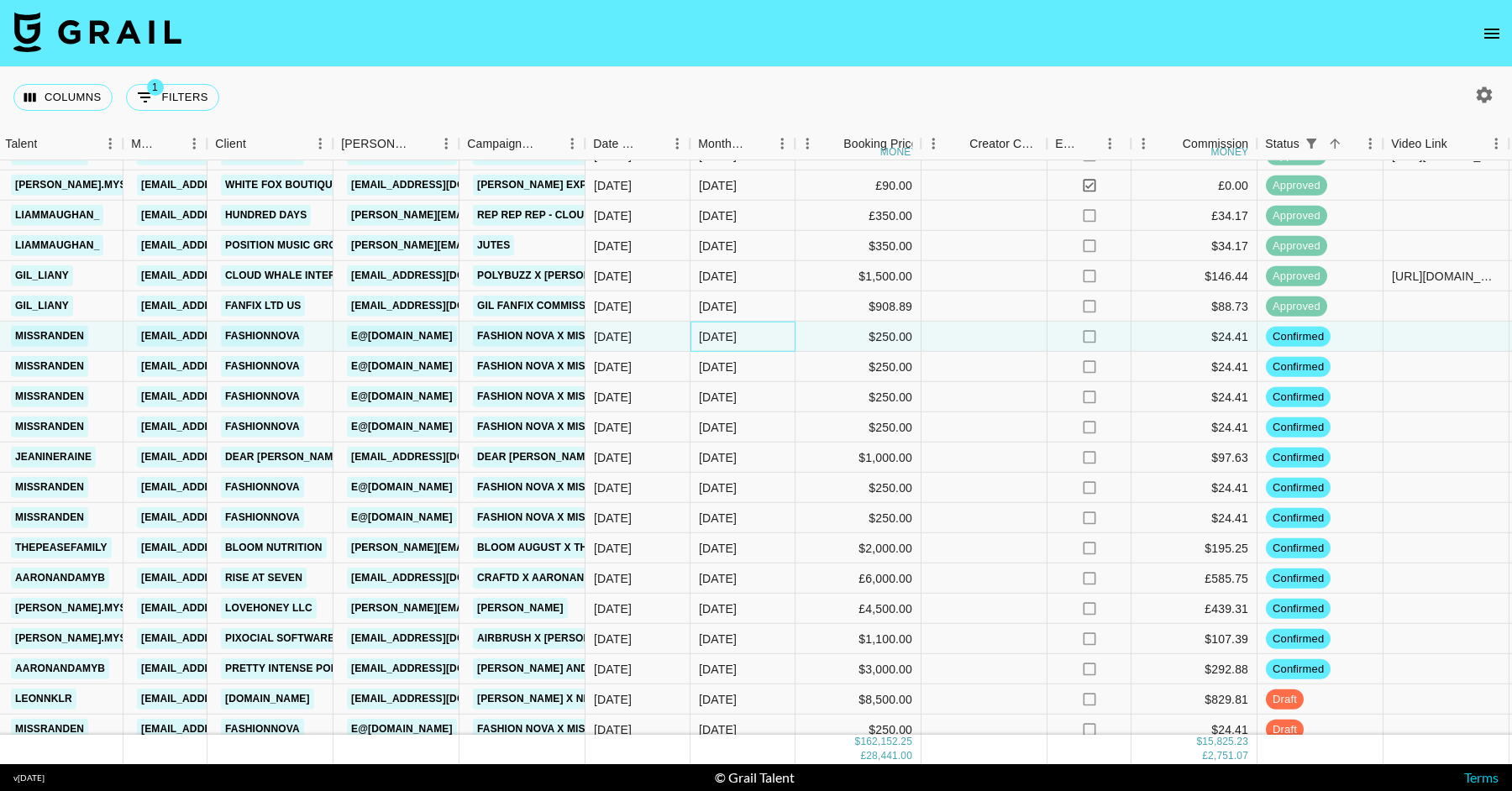
click at [766, 342] on div "[DATE]" at bounding box center [742, 336] width 105 height 30
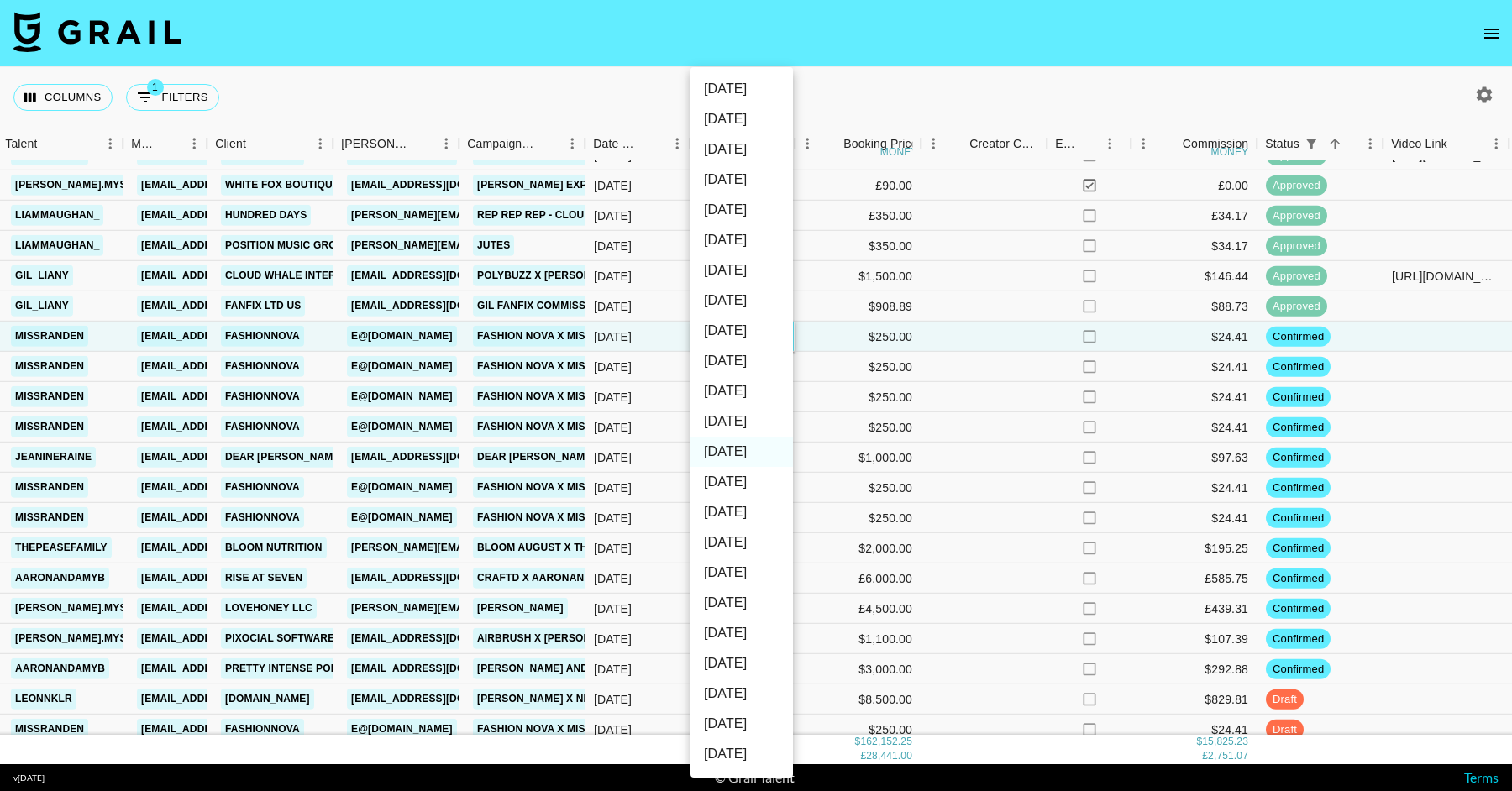
click at [765, 418] on li "[DATE]" at bounding box center [741, 422] width 102 height 30
type input "[DATE]"
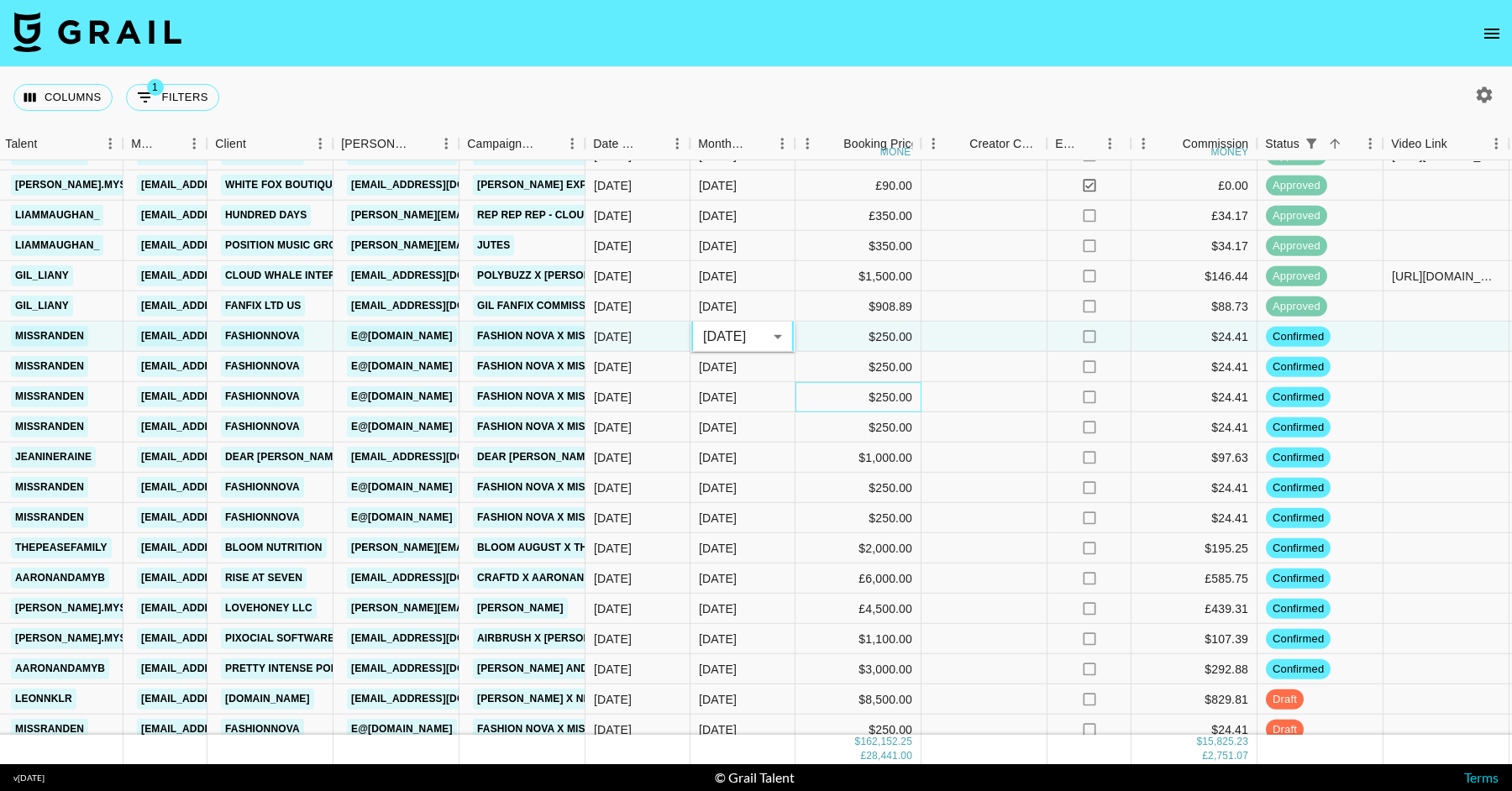
click at [803, 389] on div "$250.00" at bounding box center [858, 397] width 126 height 30
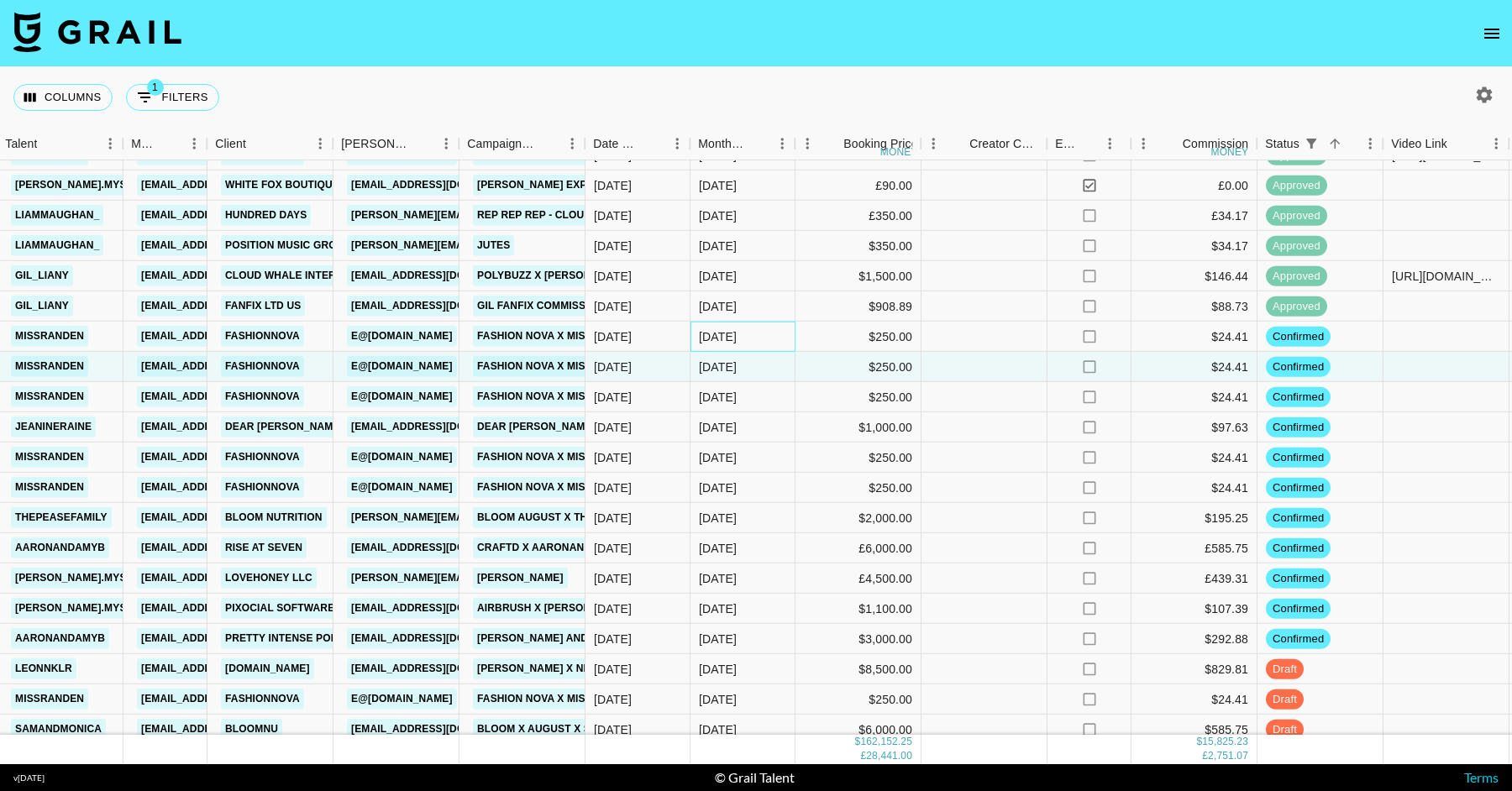
click at [766, 341] on div "[DATE]" at bounding box center [742, 336] width 105 height 30
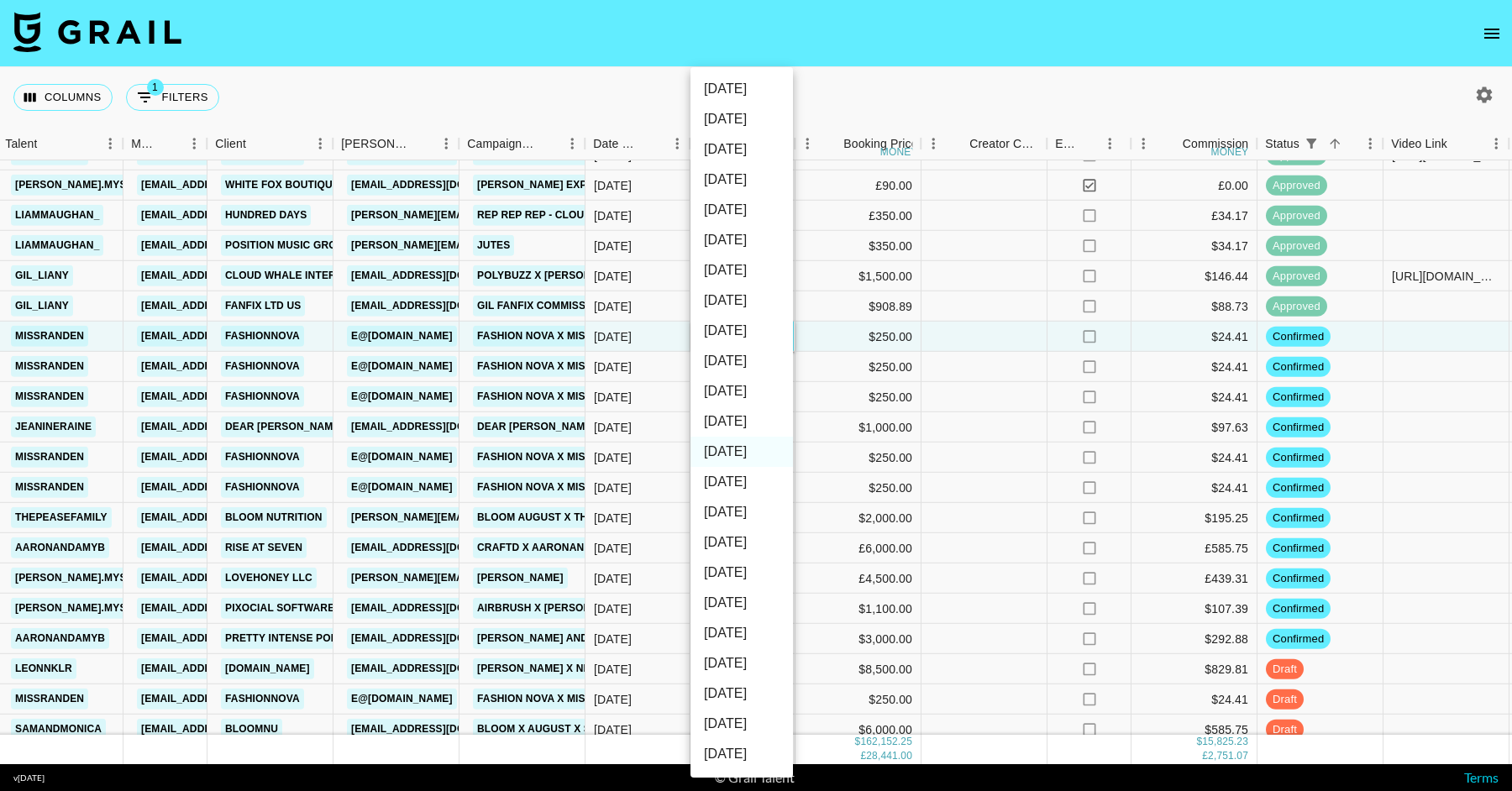
click at [765, 413] on li "[DATE]" at bounding box center [741, 422] width 102 height 30
type input "[DATE]"
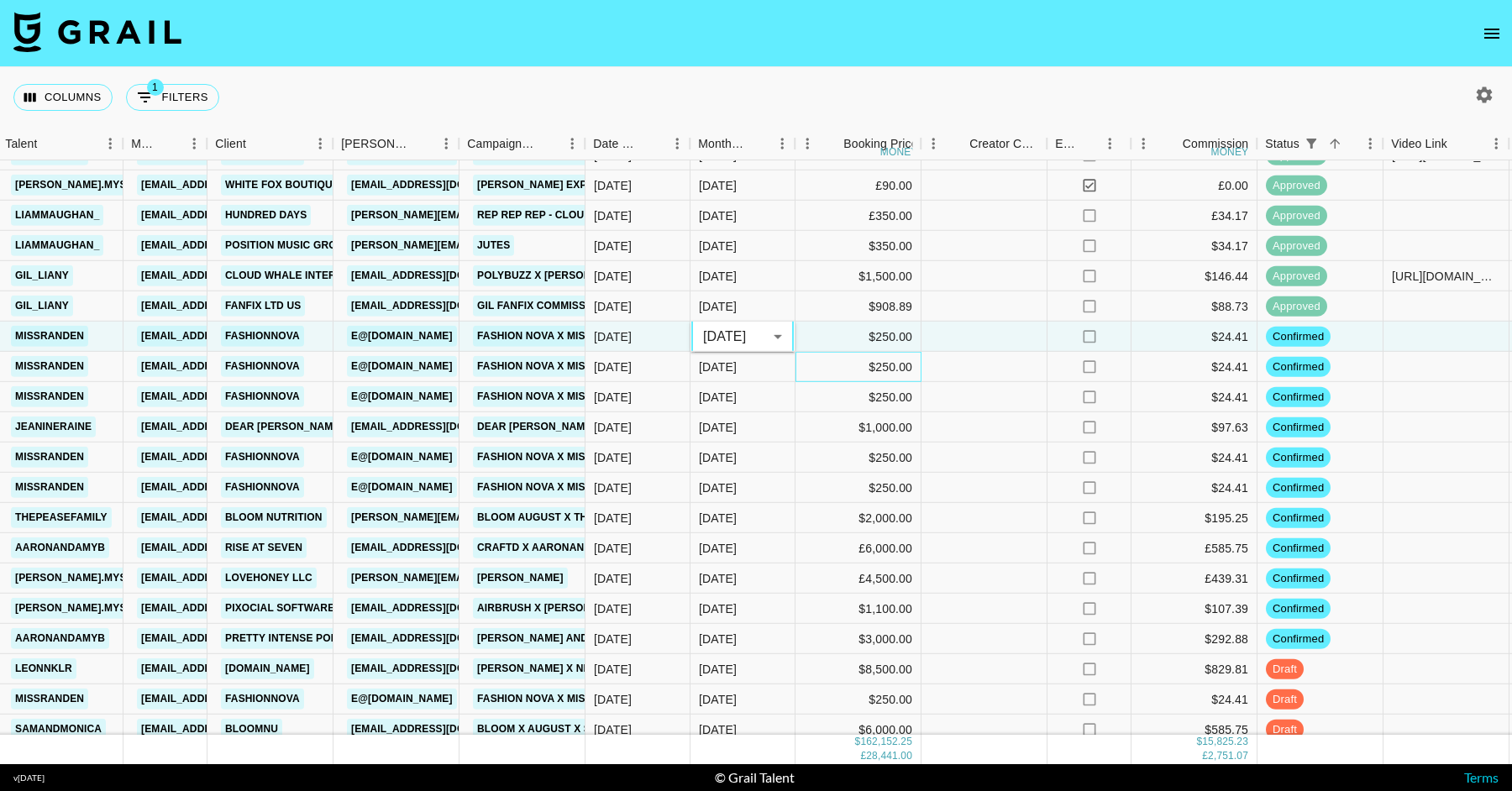
click at [821, 372] on div "$250.00" at bounding box center [858, 367] width 126 height 30
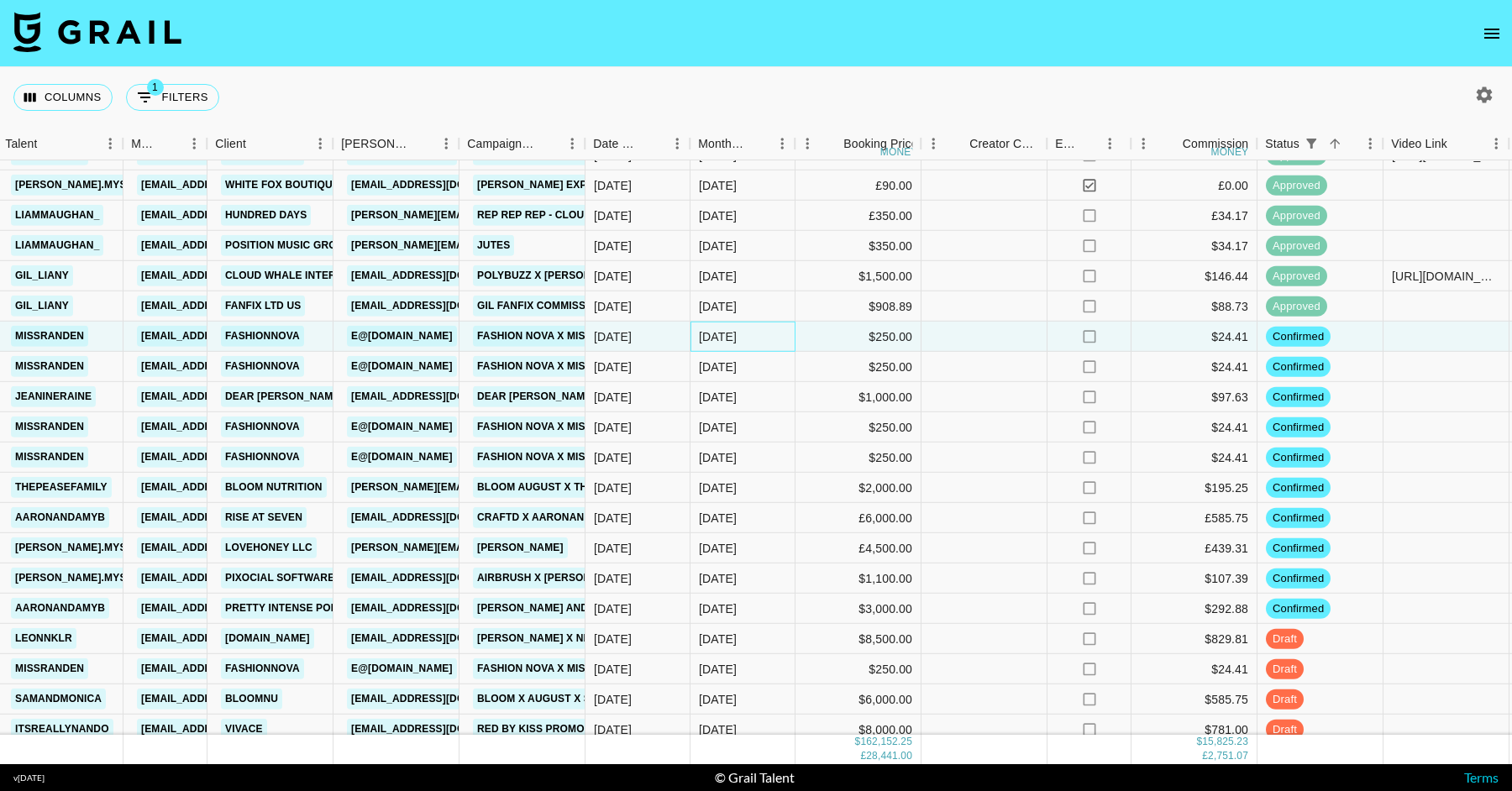
click at [755, 331] on div "[DATE]" at bounding box center [742, 336] width 105 height 30
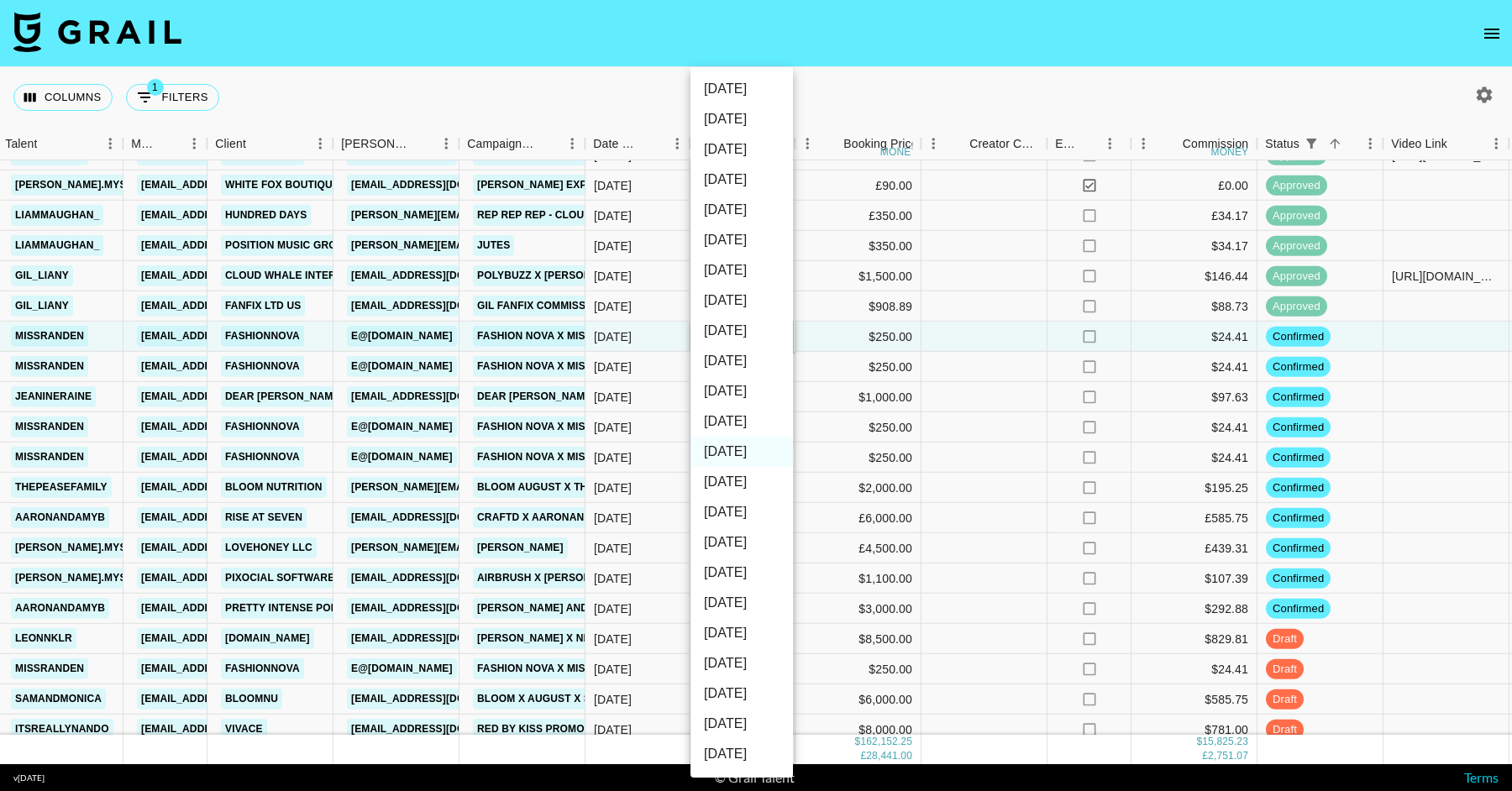
click at [754, 424] on li "[DATE]" at bounding box center [741, 422] width 102 height 30
type input "[DATE]"
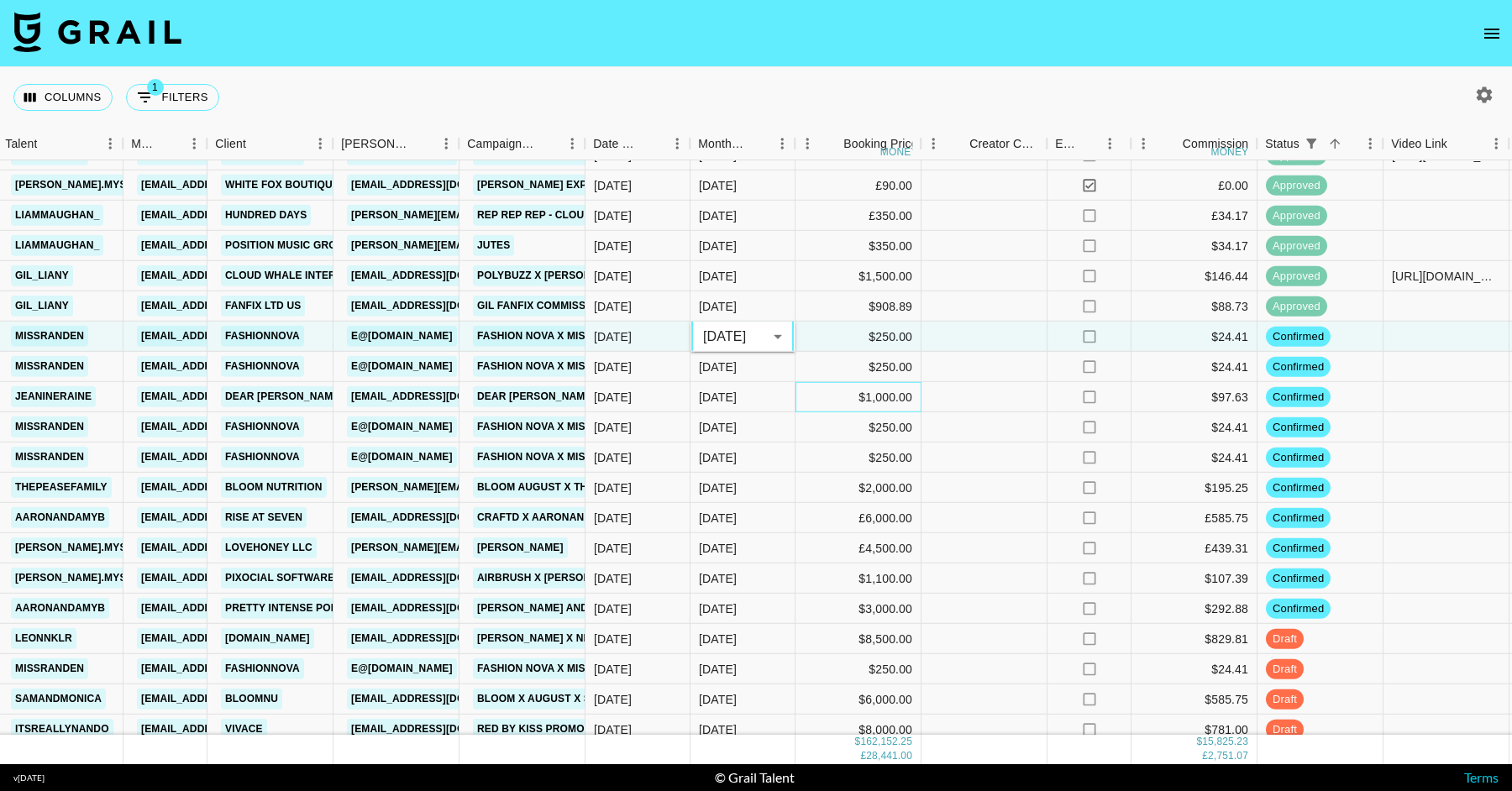
click at [811, 395] on div "$1,000.00" at bounding box center [858, 397] width 126 height 30
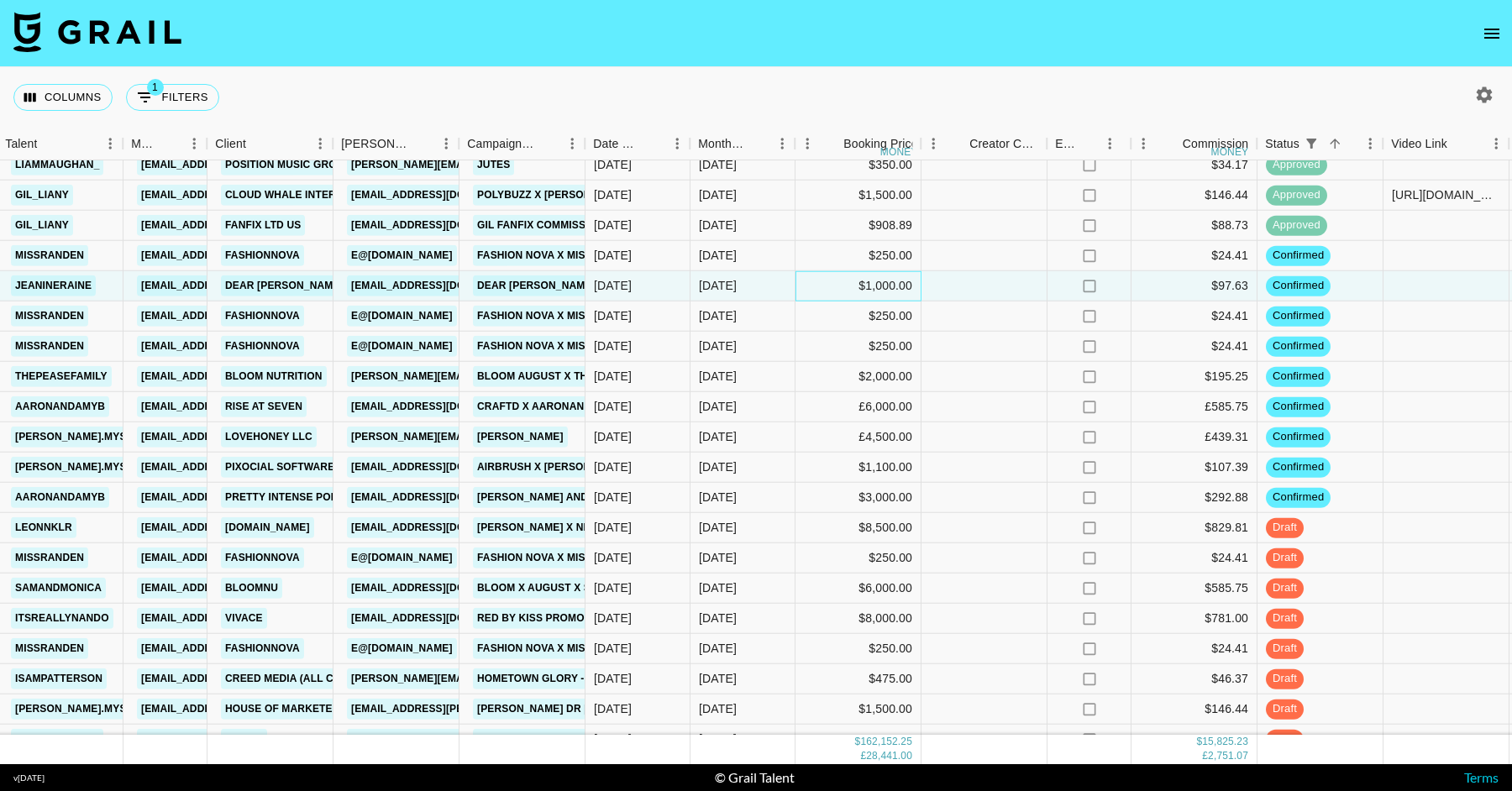
scroll to position [2940, 561]
click at [773, 252] on div "[DATE]" at bounding box center [742, 254] width 105 height 30
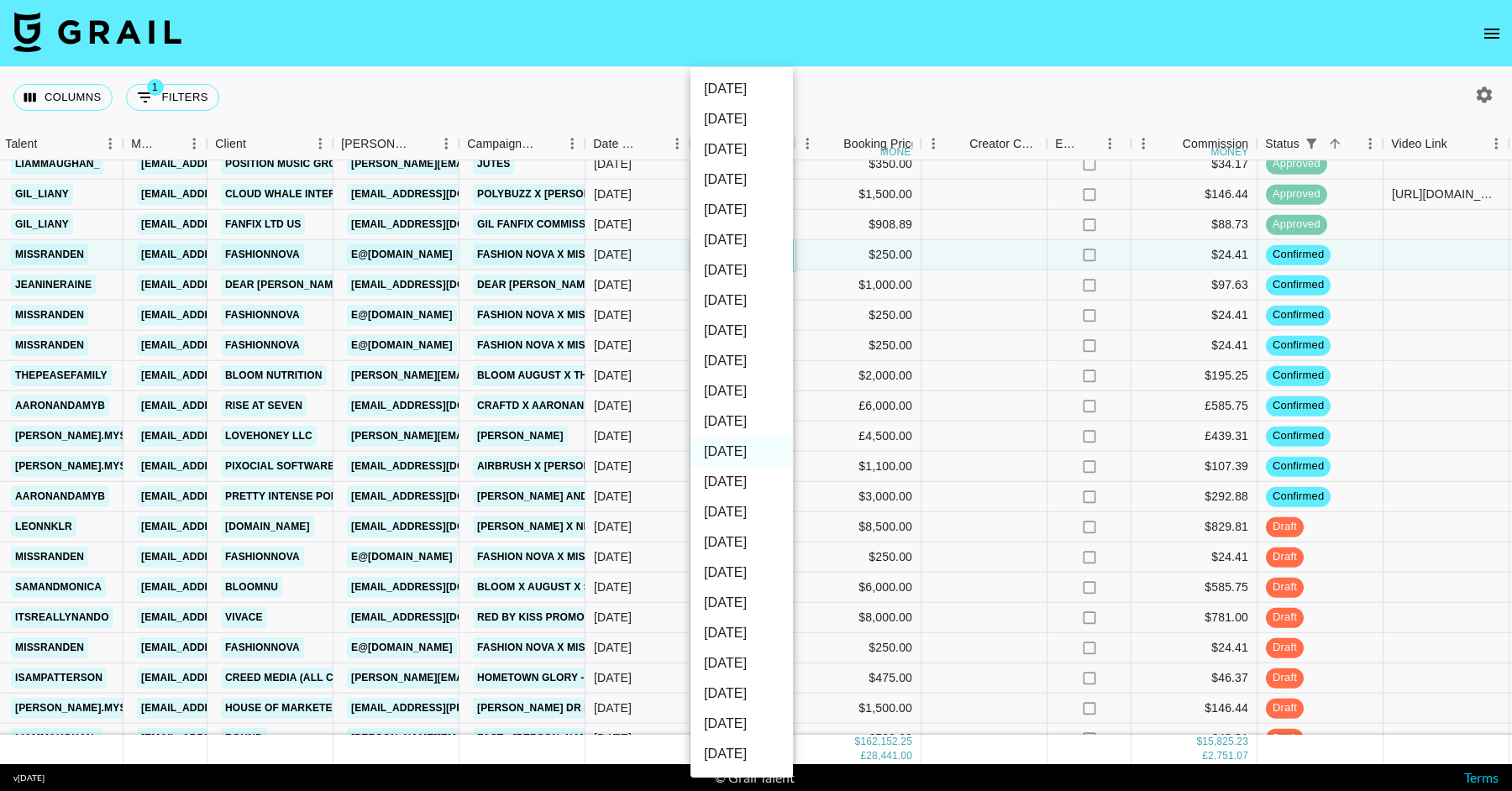
click at [765, 414] on li "[DATE]" at bounding box center [741, 422] width 102 height 30
type input "[DATE]"
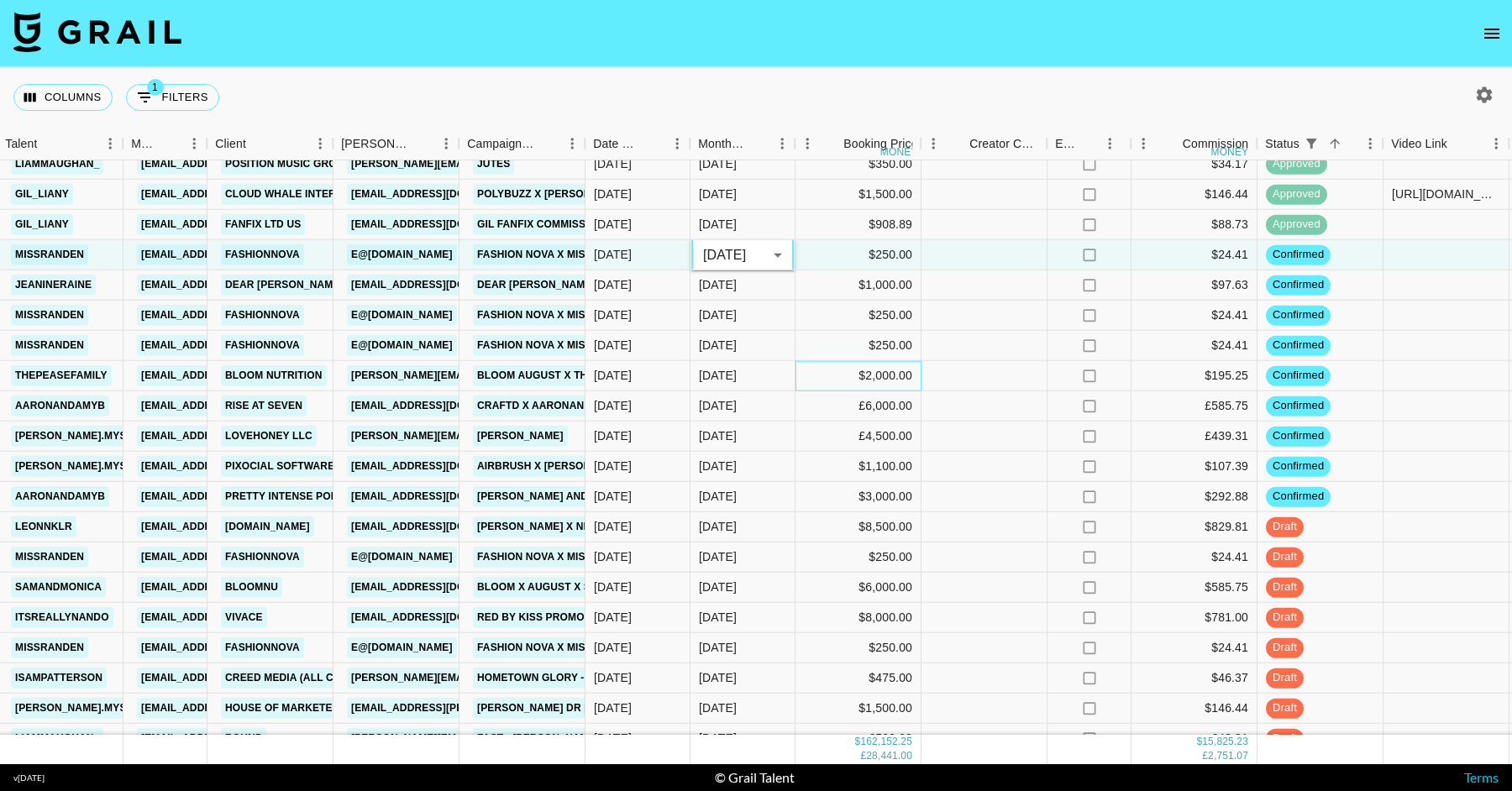
click at [833, 379] on div "$2,000.00" at bounding box center [858, 375] width 126 height 30
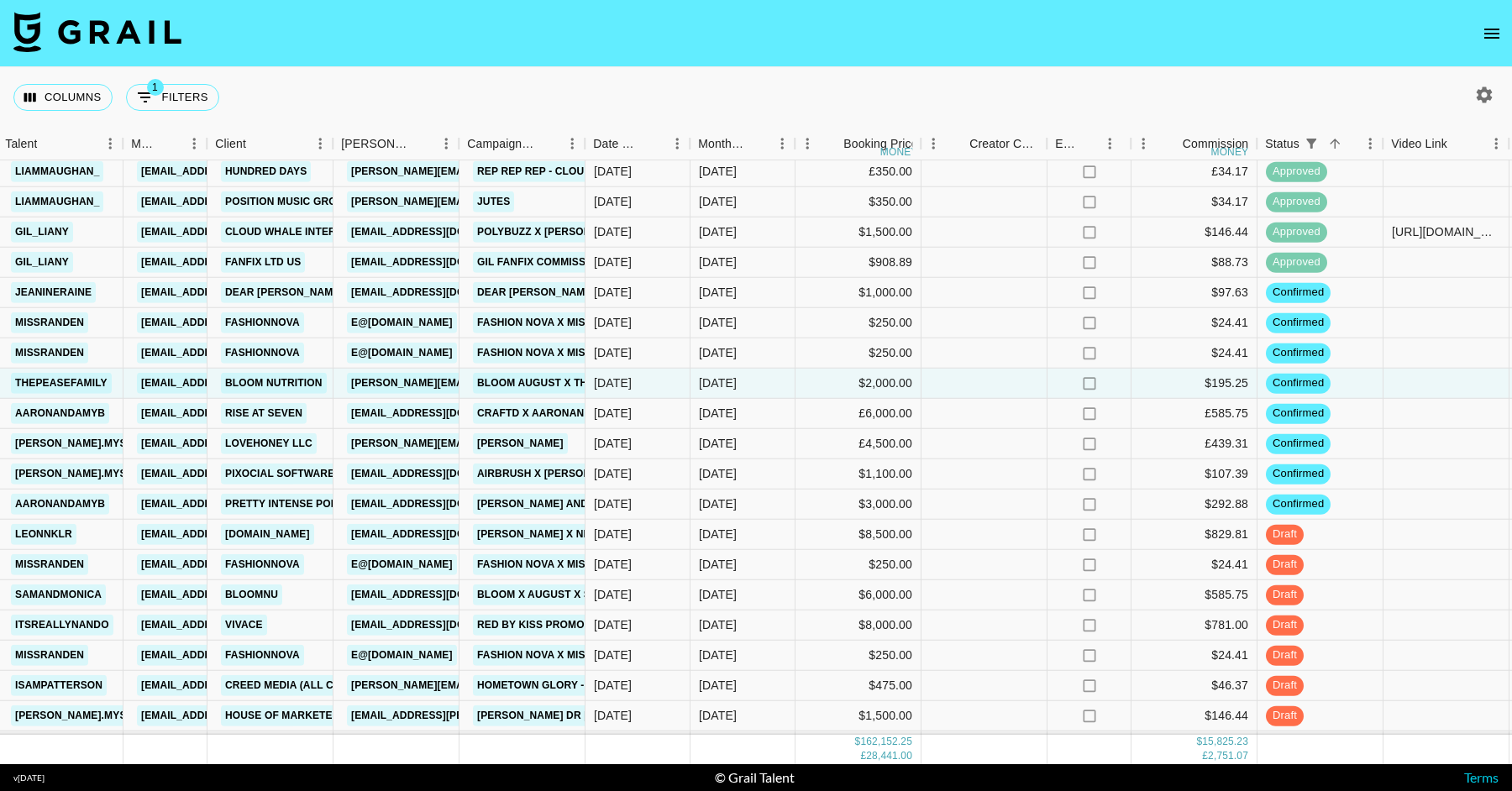
scroll to position [2905, 561]
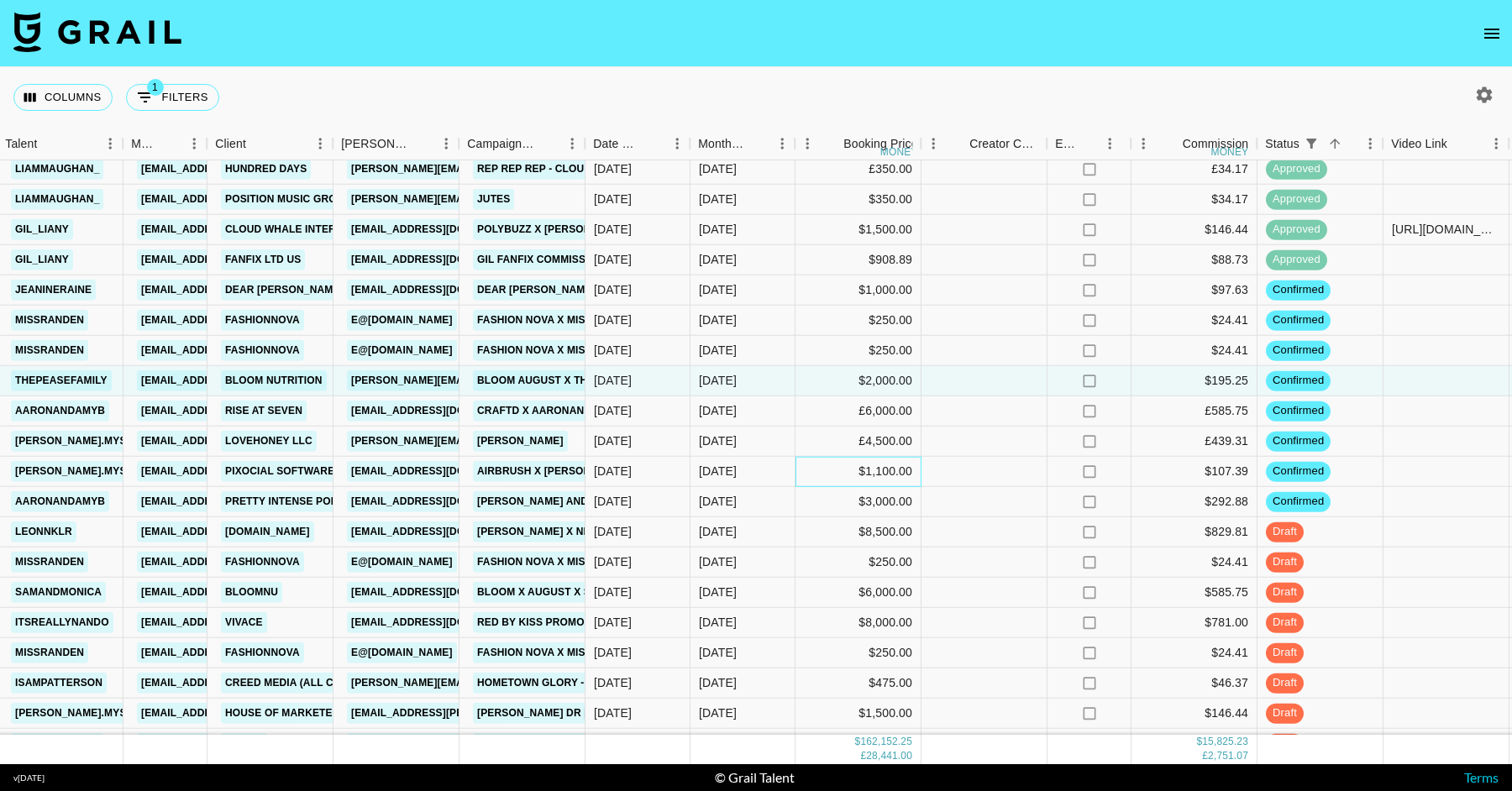
click at [860, 467] on div "$1,100.00" at bounding box center [858, 472] width 126 height 30
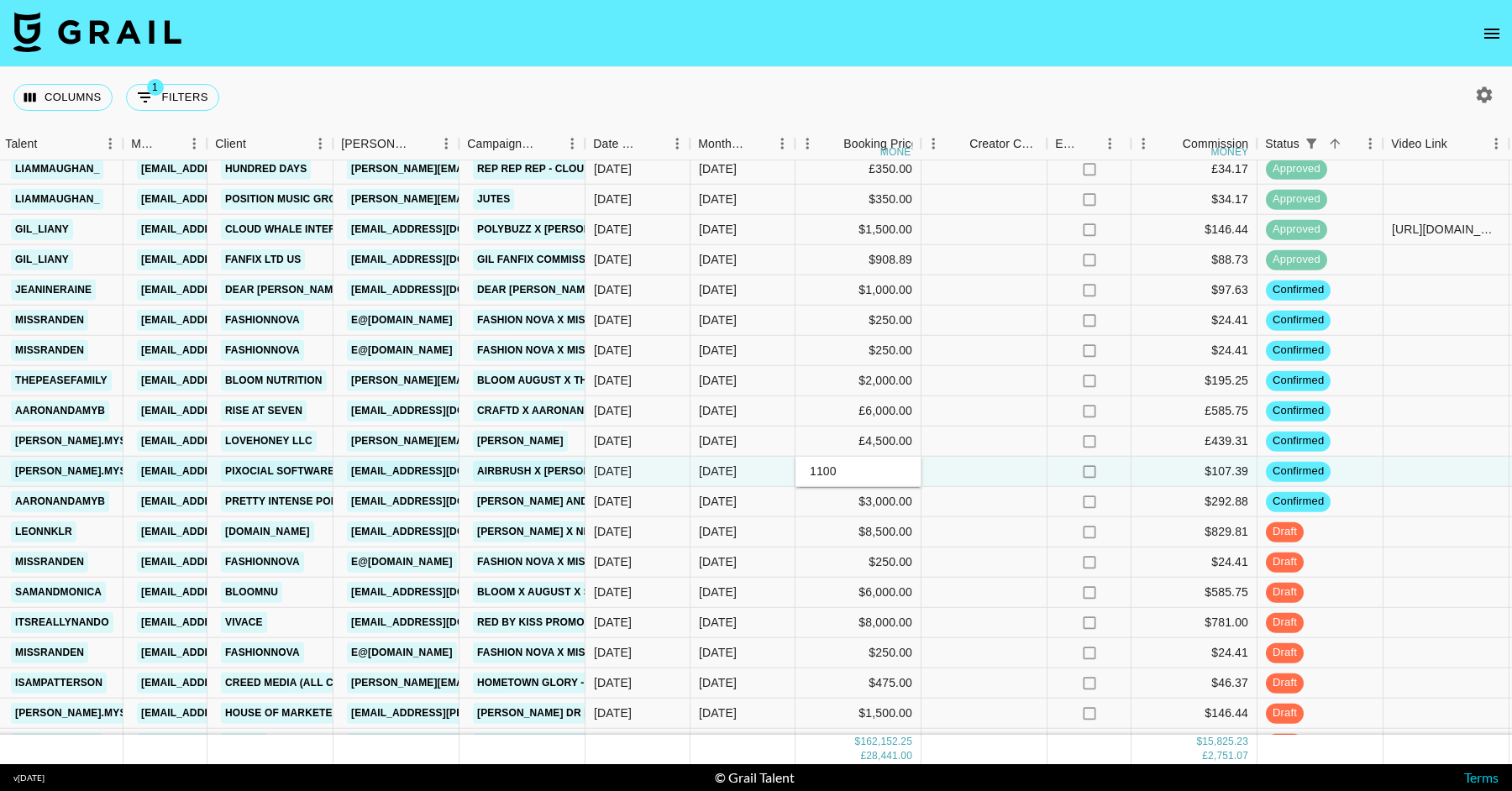
drag, startPoint x: 860, startPoint y: 467, endPoint x: 771, endPoint y: 467, distance: 89.0
click at [771, 467] on div "WcfX60sTaqF3K31POQxy recnrPJW0paXU9Kuw [PERSON_NAME].mysz [EMAIL_ADDRESS][DOMAI…" at bounding box center [1075, 472] width 3272 height 30
type input "2200"
click at [985, 446] on div at bounding box center [984, 441] width 126 height 30
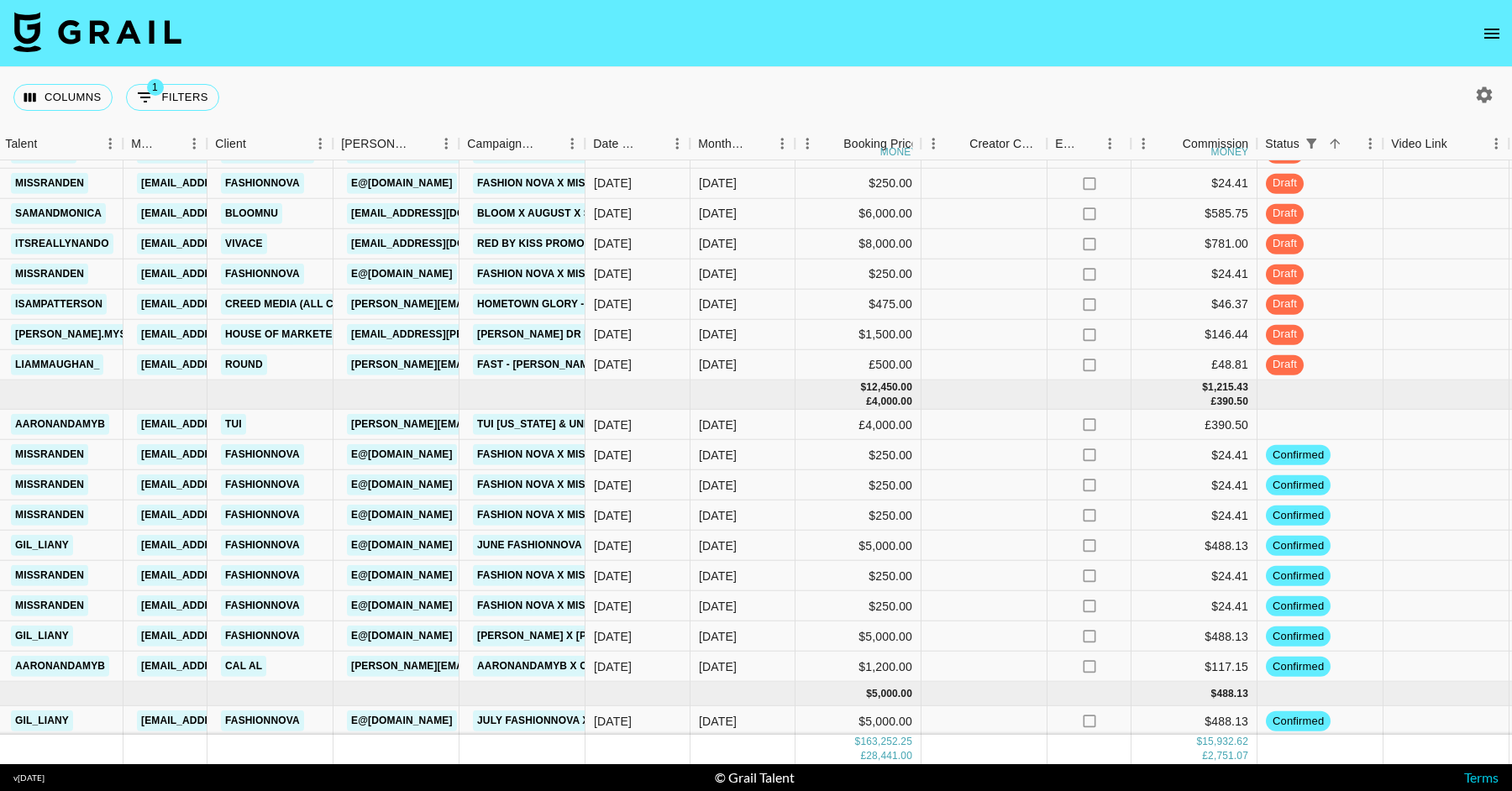
scroll to position [3284, 561]
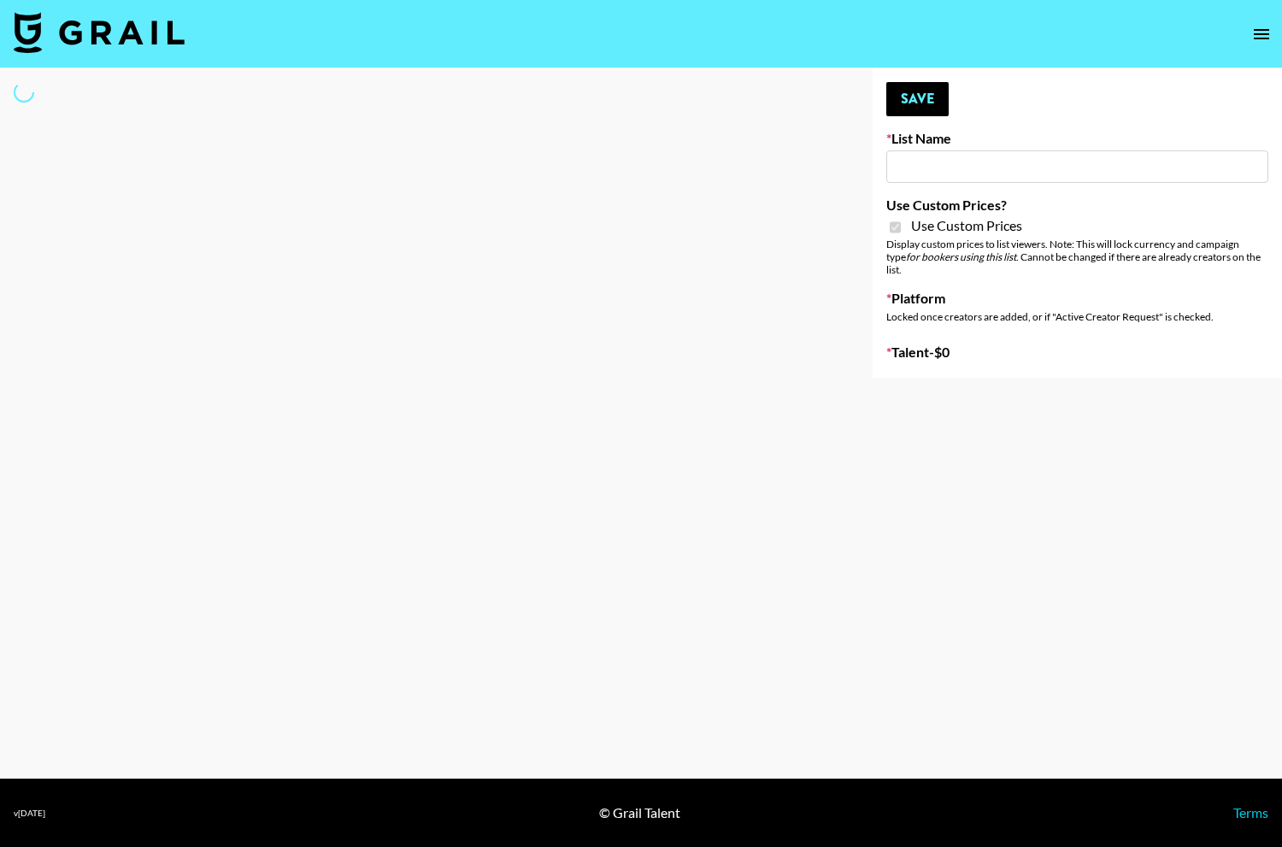
type input "Earth Cure ([DATE])"
checkbox input "true"
select select "Brand"
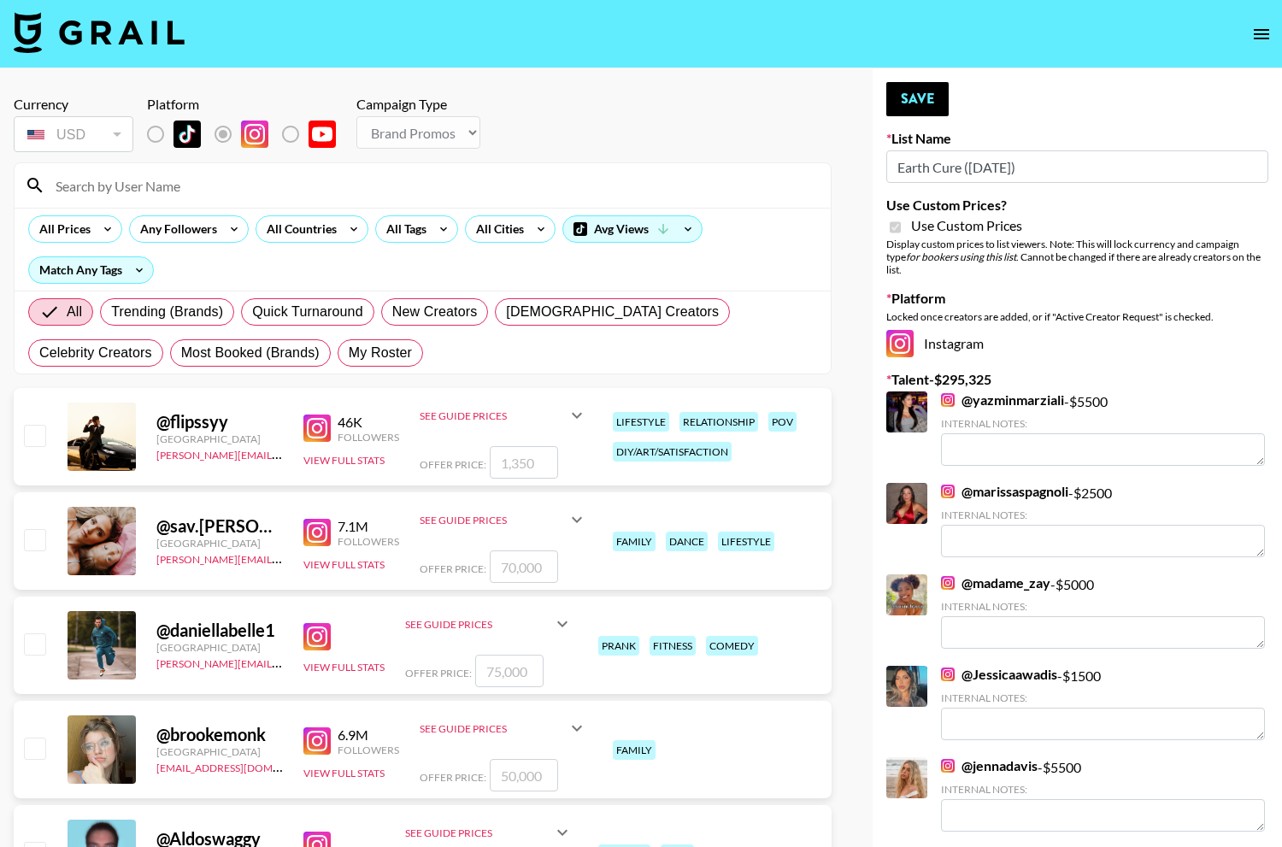
click at [604, 176] on input at bounding box center [432, 185] width 775 height 27
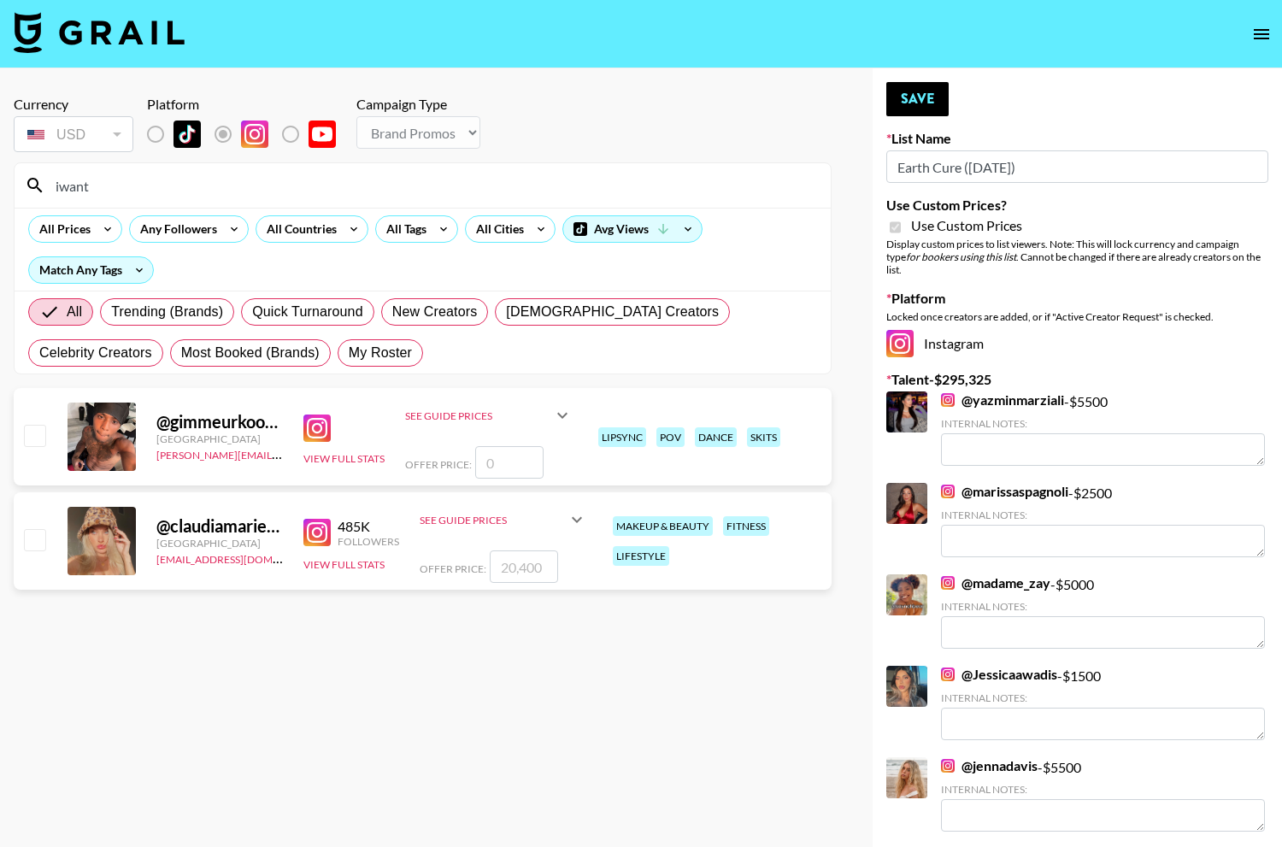
type input "iwant"
click at [31, 540] on input "checkbox" at bounding box center [34, 539] width 21 height 21
checkbox input "true"
type input "20400"
click at [913, 83] on button "Save" at bounding box center [917, 99] width 62 height 34
